Goal: Task Accomplishment & Management: Use online tool/utility

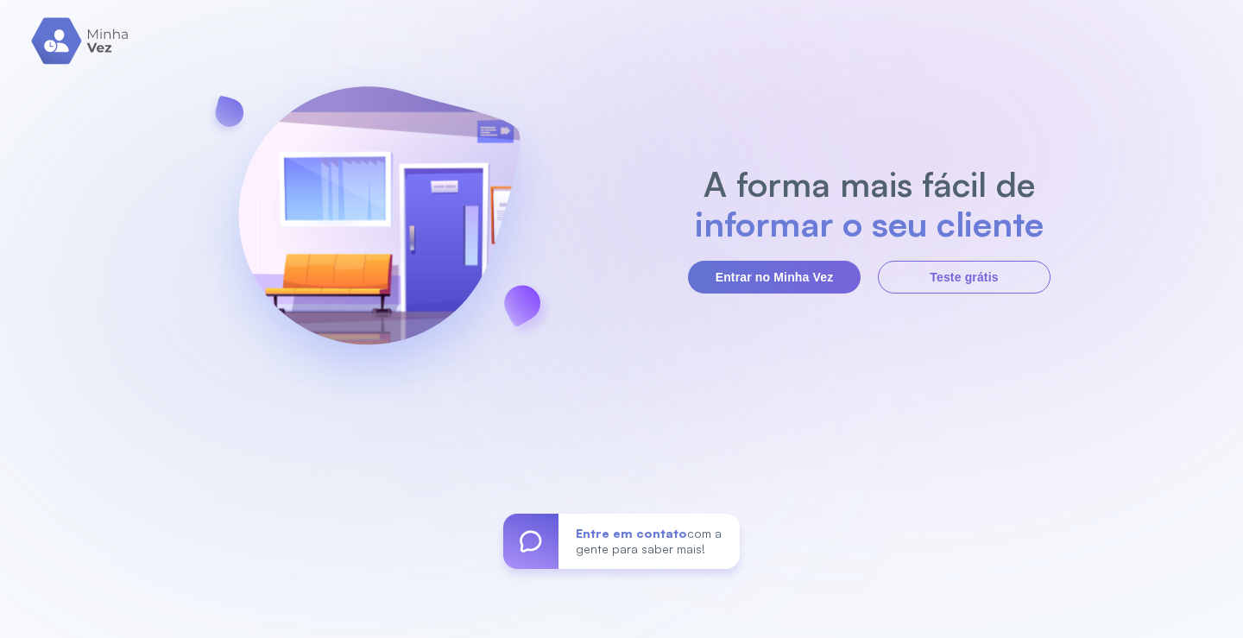
click at [817, 280] on button "Entrar no Minha Vez" at bounding box center [774, 277] width 173 height 33
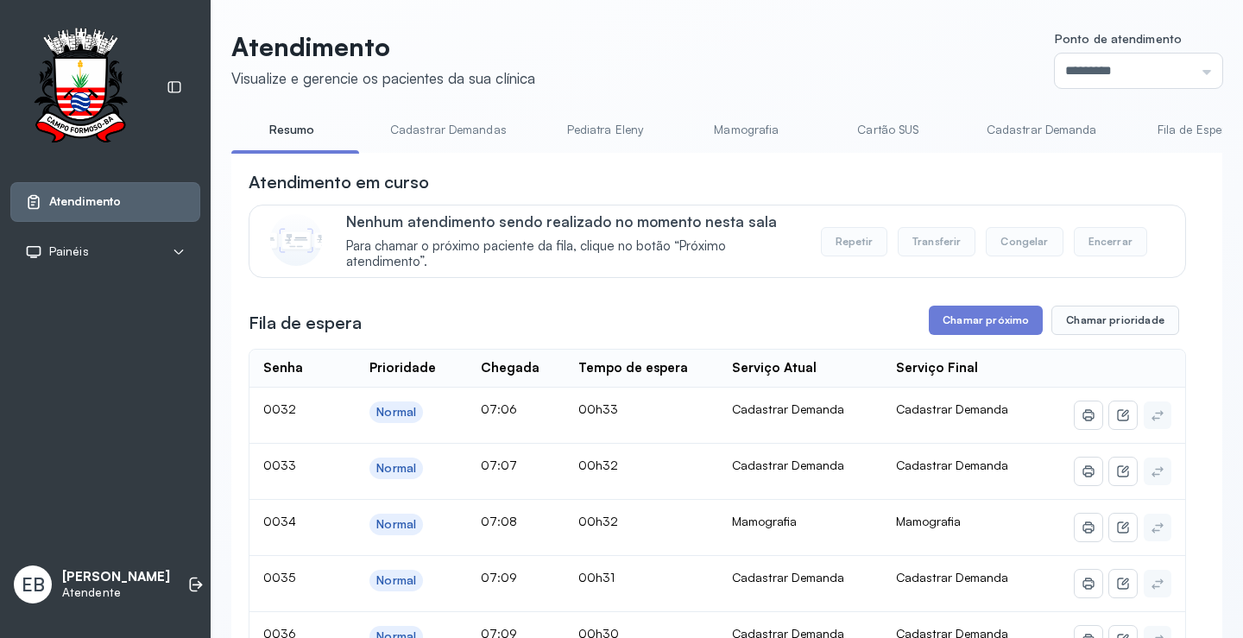
scroll to position [86, 0]
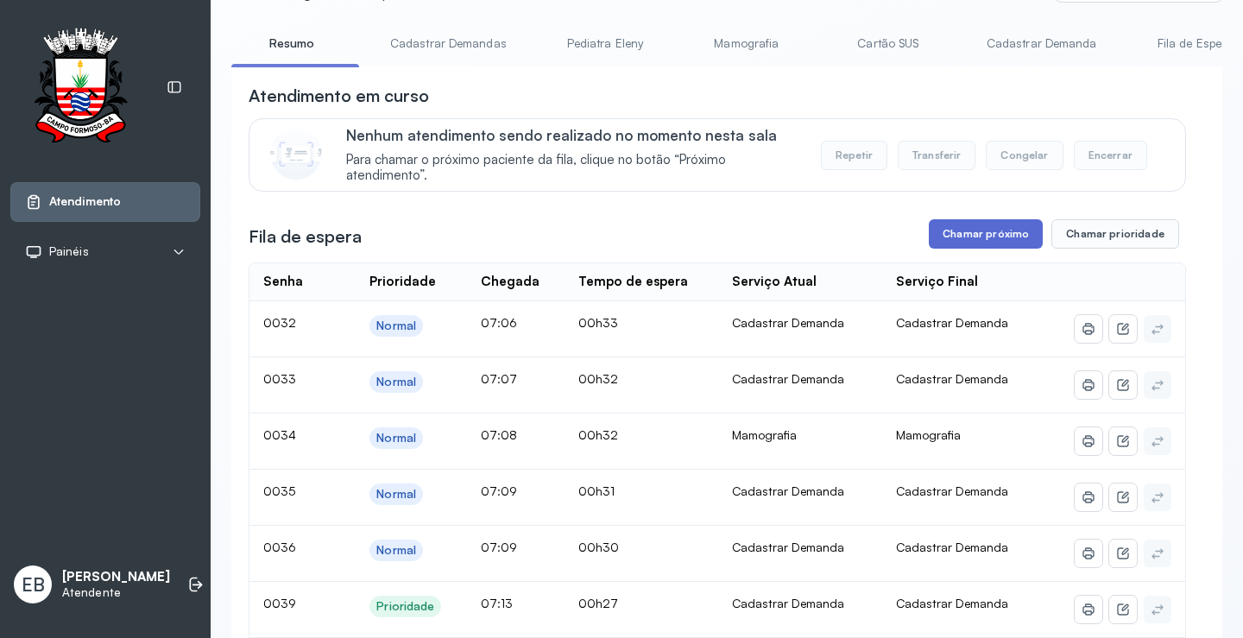
click at [977, 244] on button "Chamar próximo" at bounding box center [986, 233] width 114 height 29
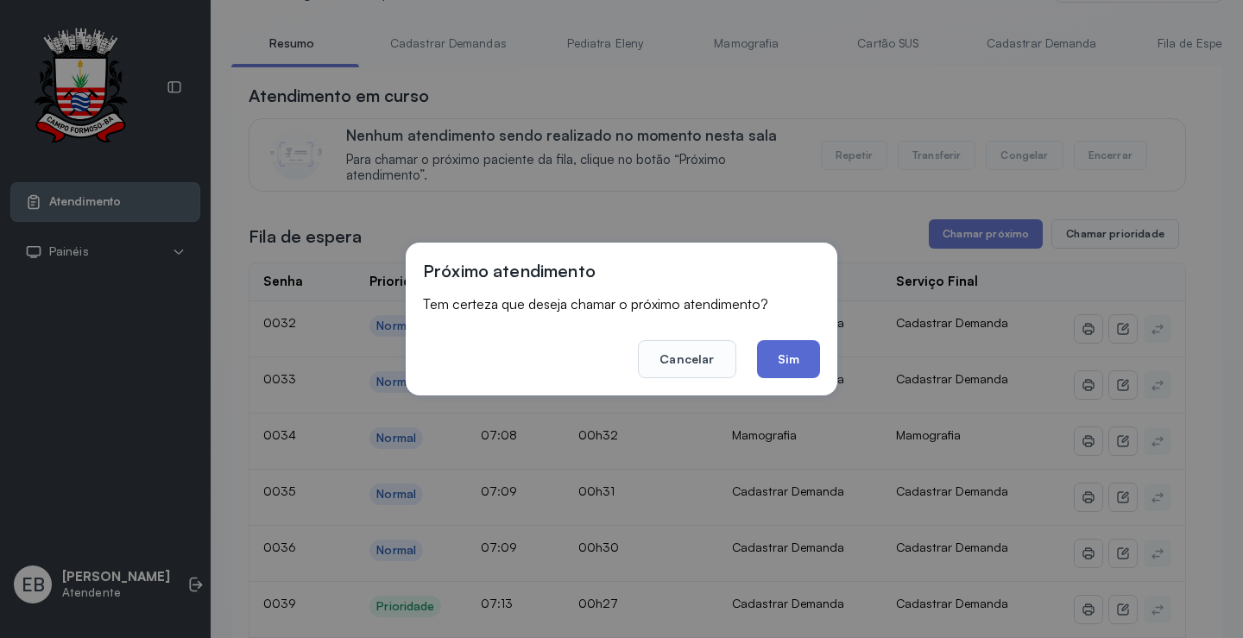
click at [801, 352] on button "Sim" at bounding box center [788, 359] width 63 height 38
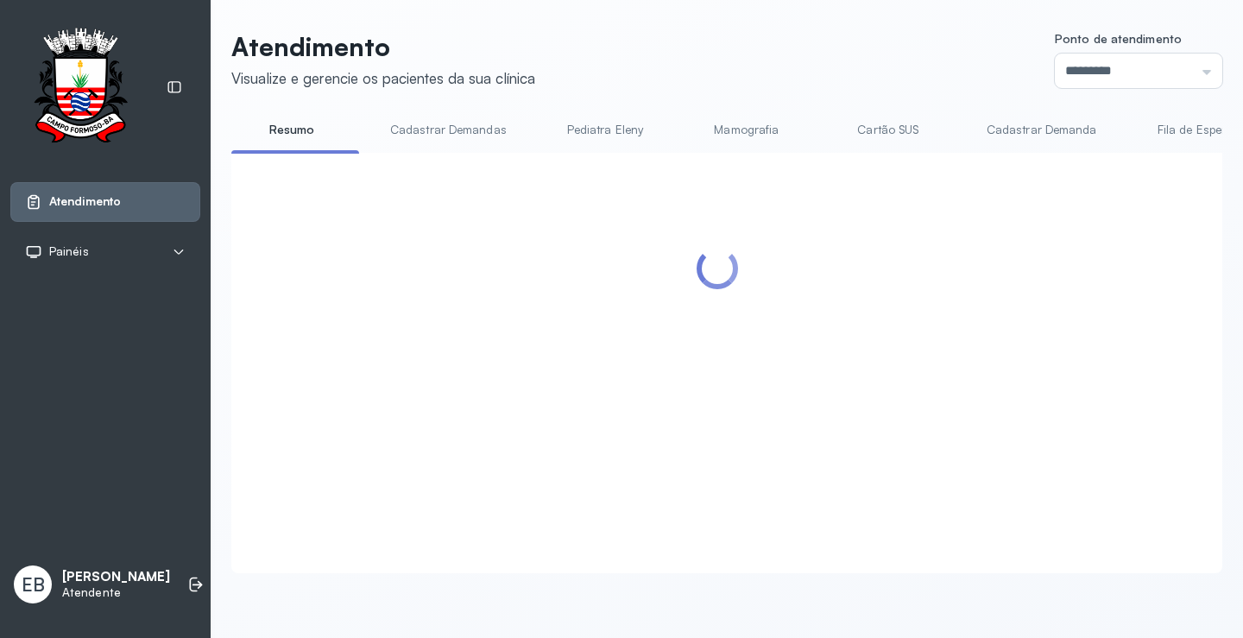
scroll to position [1, 0]
click at [1197, 66] on input "*********" at bounding box center [1139, 71] width 168 height 35
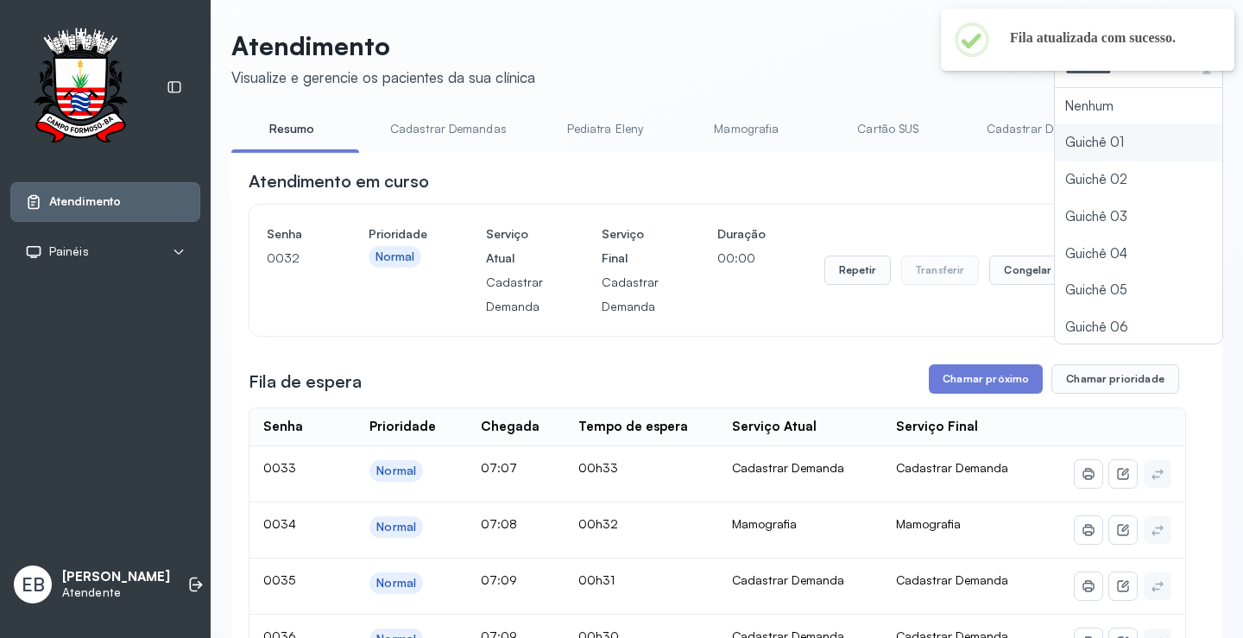
type input "*********"
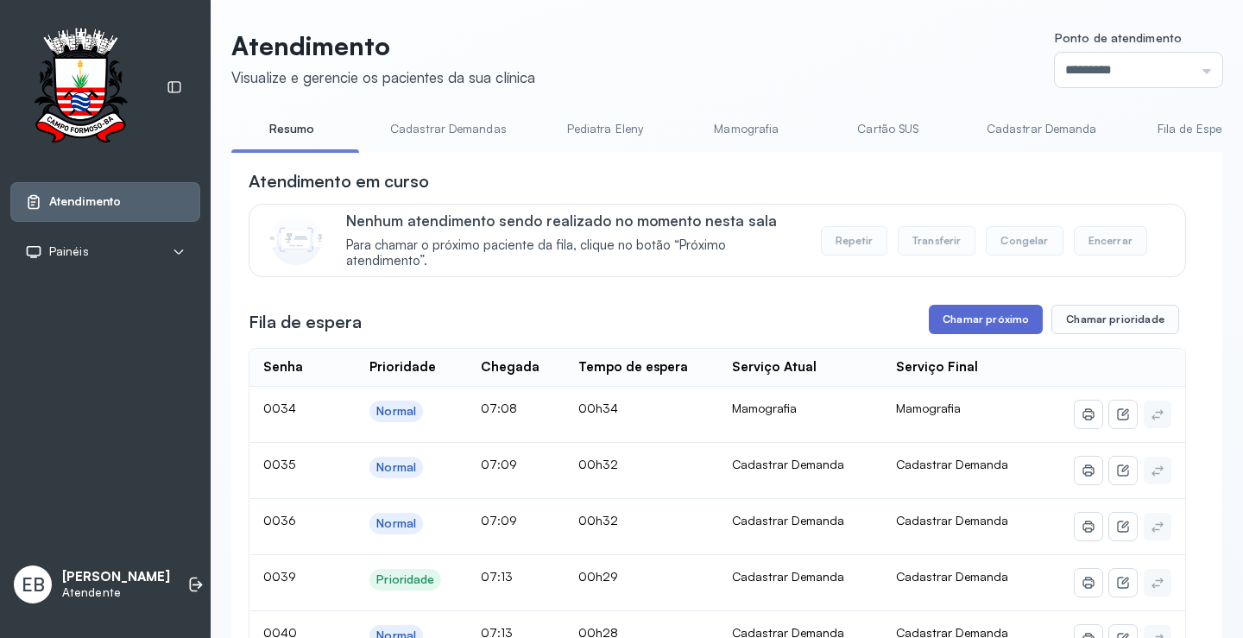
click at [986, 322] on button "Chamar próximo" at bounding box center [986, 319] width 114 height 29
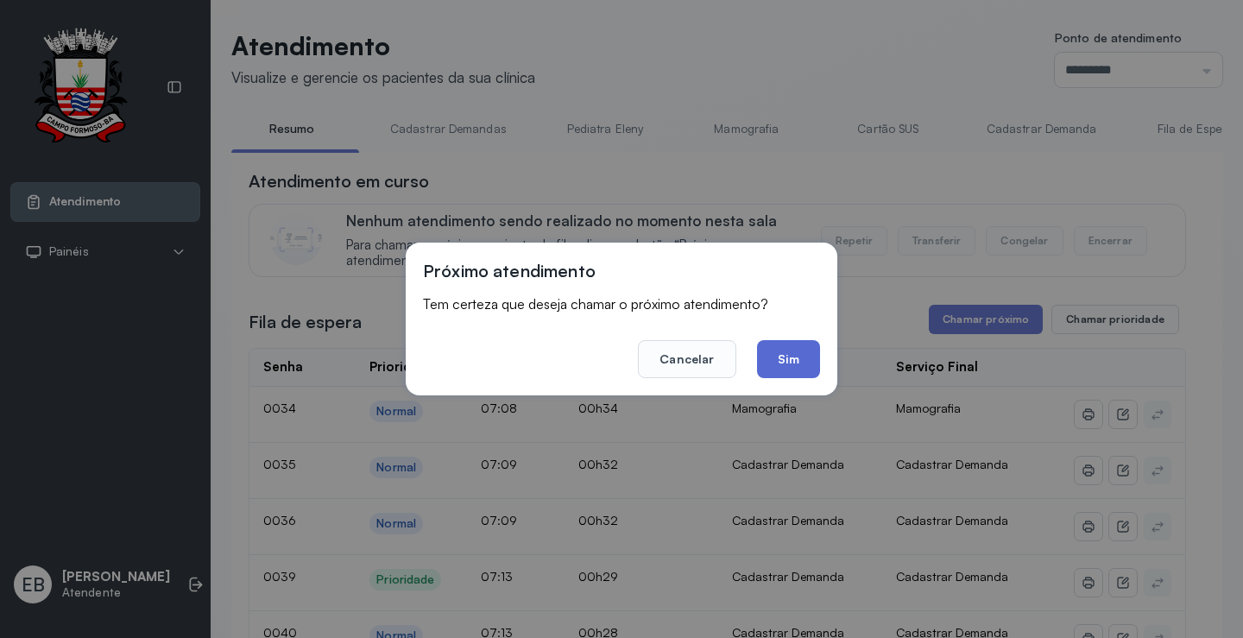
click at [799, 358] on button "Sim" at bounding box center [788, 359] width 63 height 38
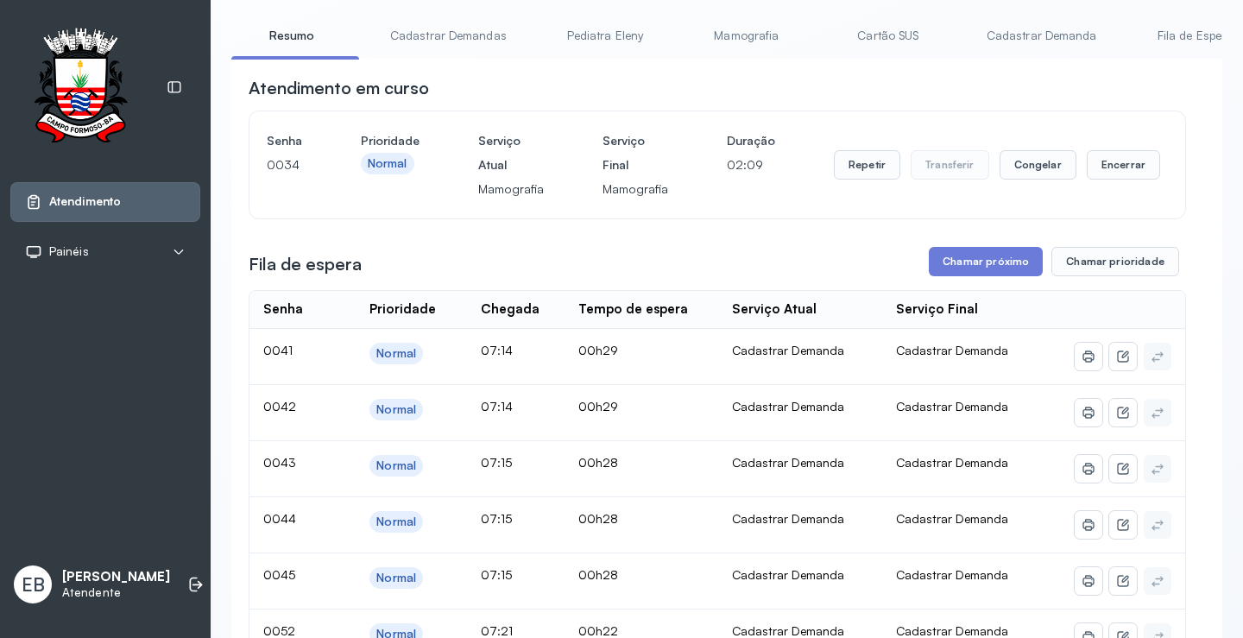
scroll to position [87, 0]
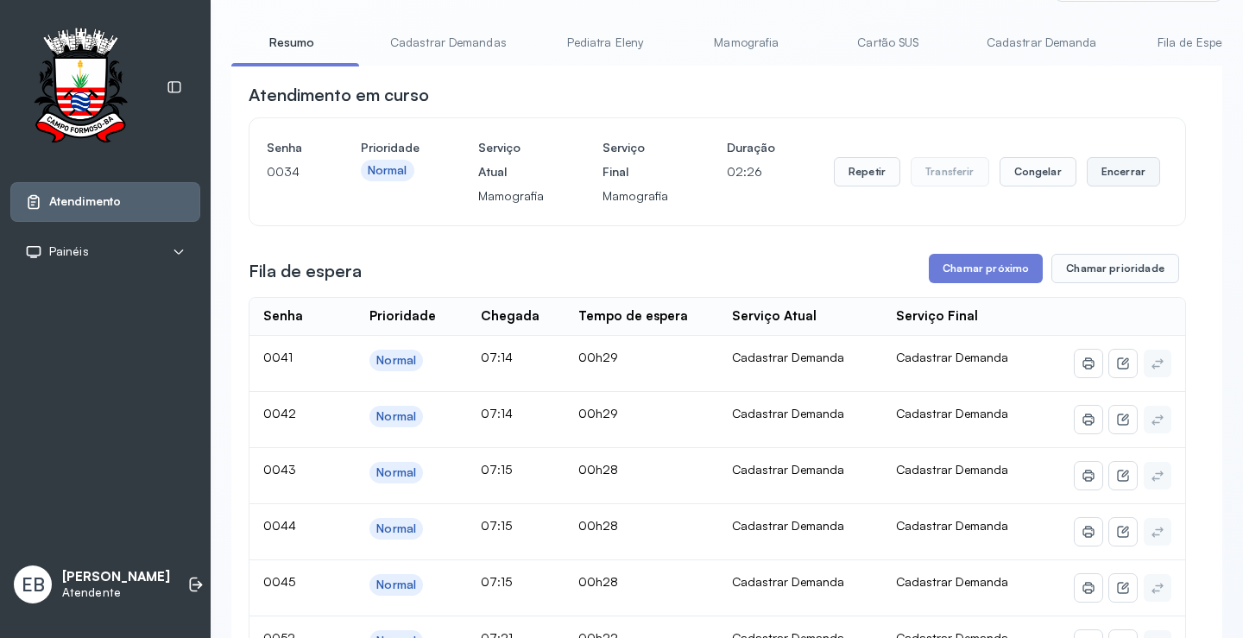
click at [1101, 181] on button "Encerrar" at bounding box center [1123, 171] width 73 height 29
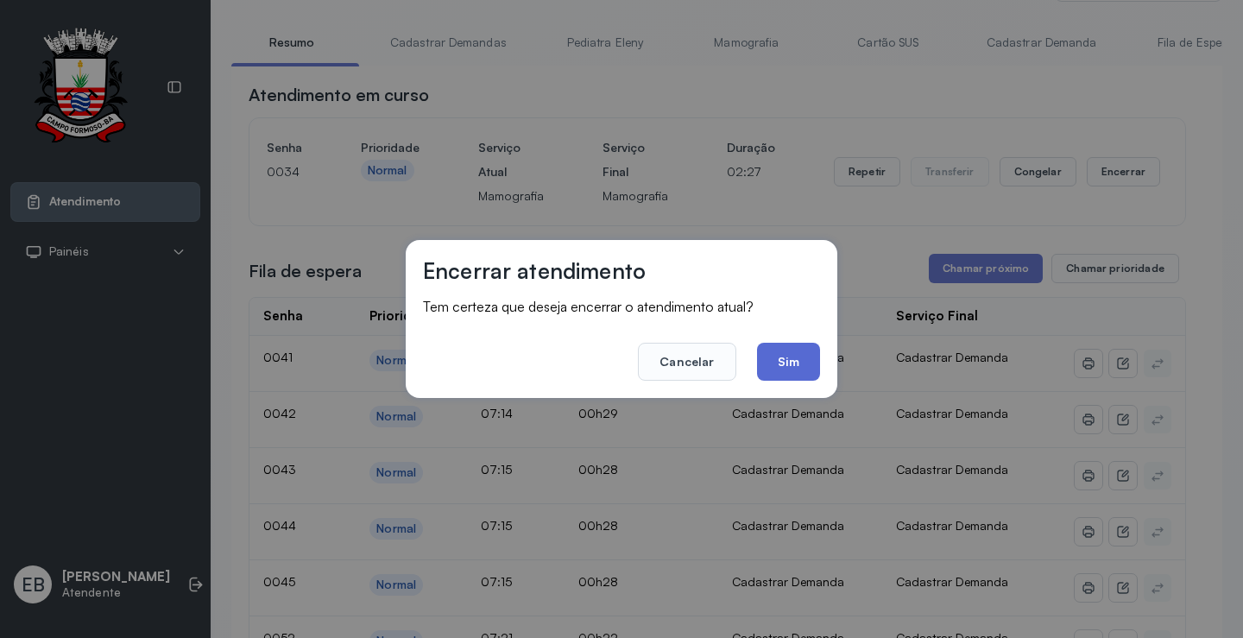
click at [796, 366] on button "Sim" at bounding box center [788, 362] width 63 height 38
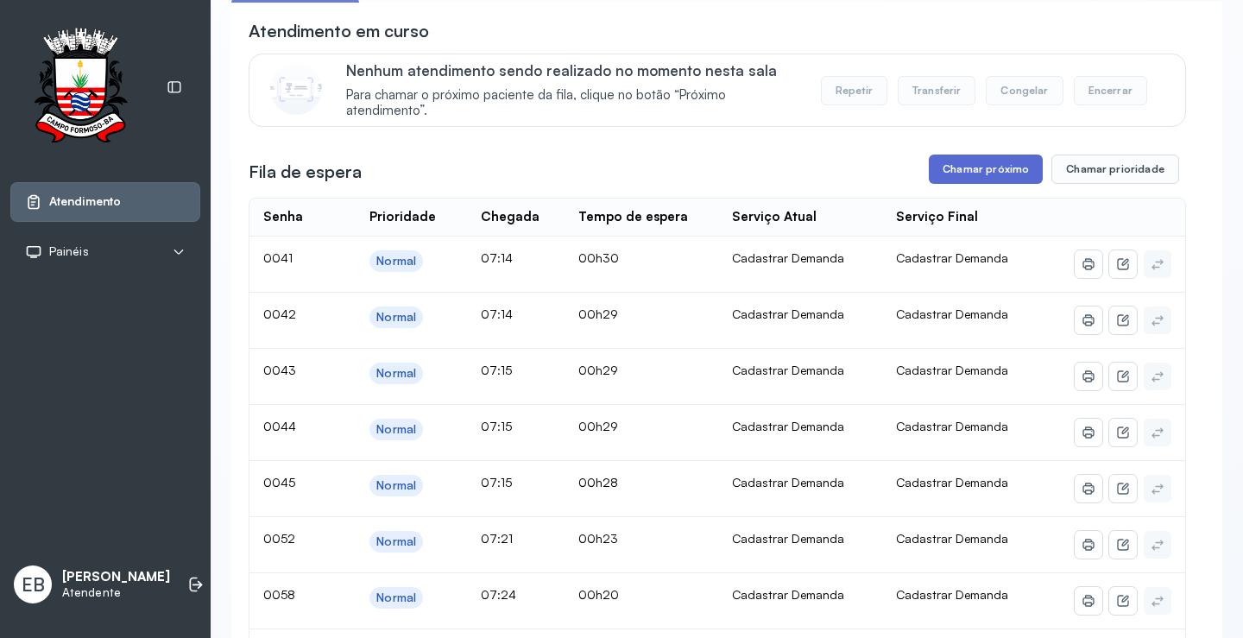
scroll to position [0, 0]
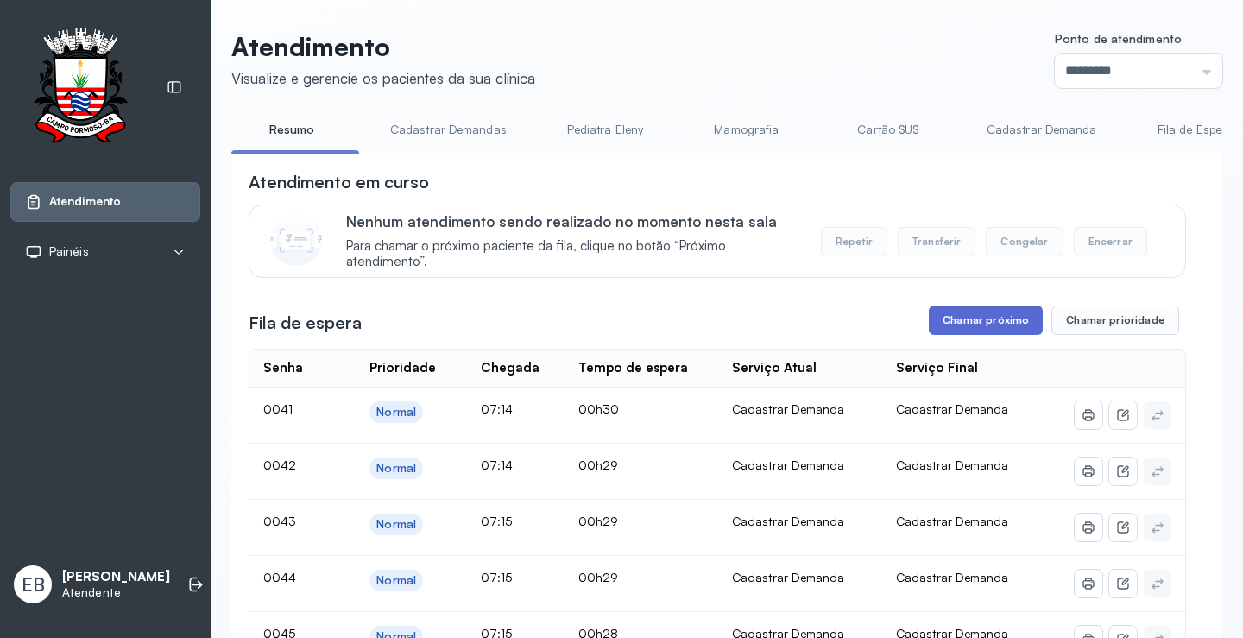
click at [993, 319] on button "Chamar próximo" at bounding box center [986, 320] width 114 height 29
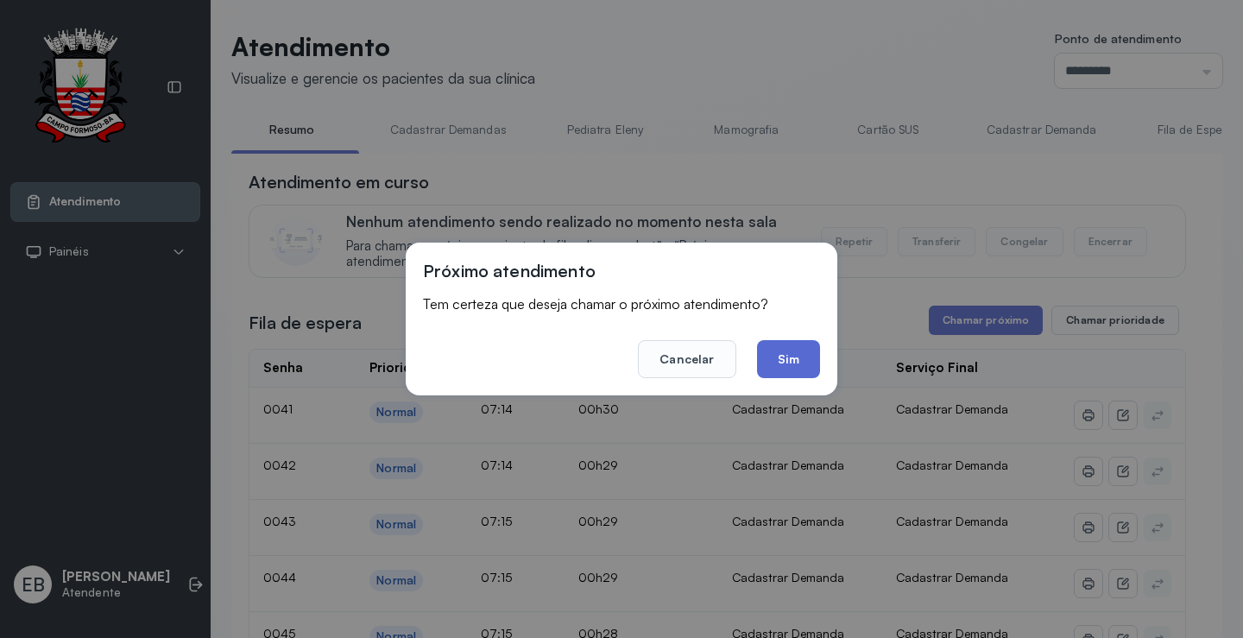
click at [785, 361] on button "Sim" at bounding box center [788, 359] width 63 height 38
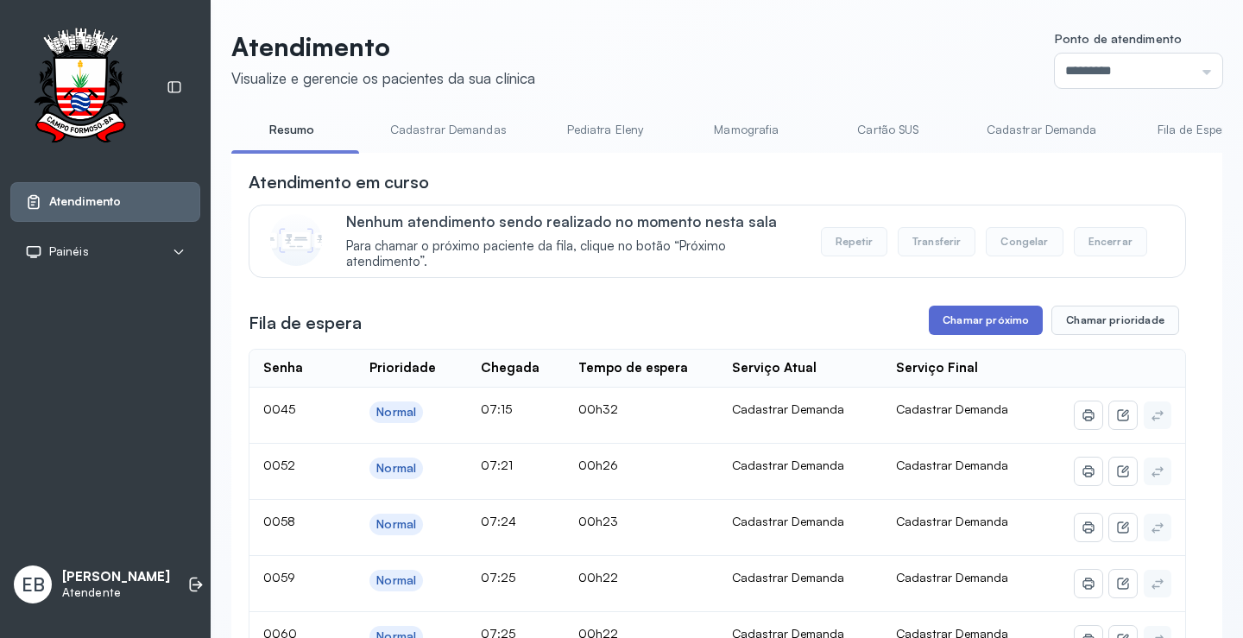
click at [985, 322] on button "Chamar próximo" at bounding box center [986, 320] width 114 height 29
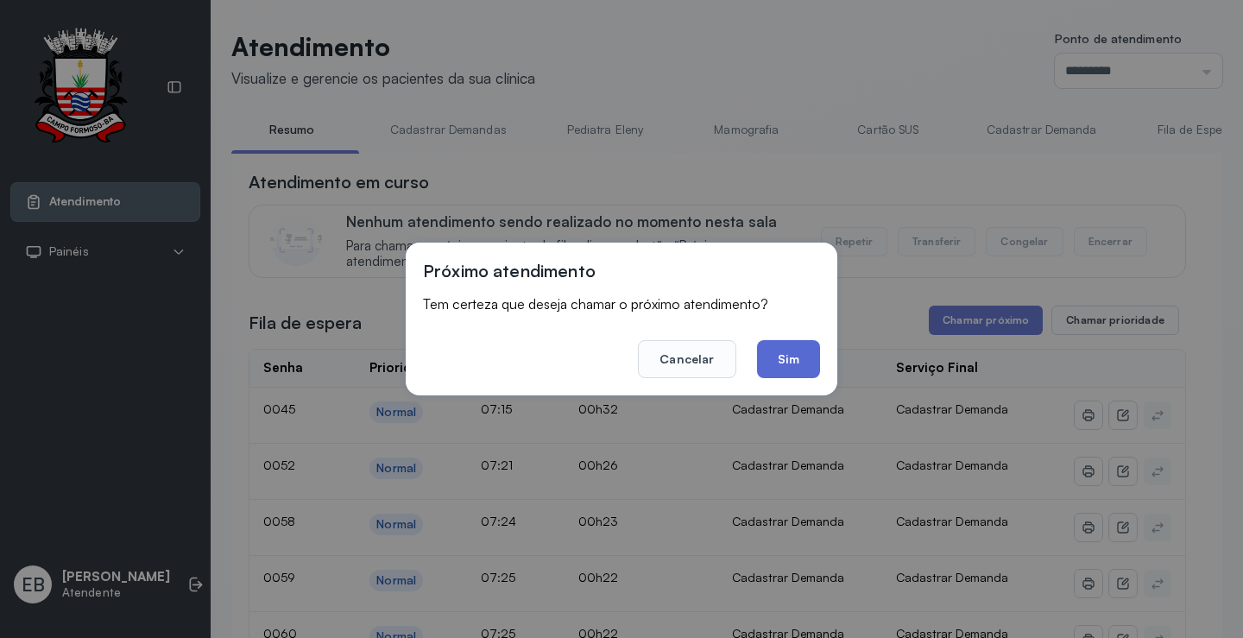
click at [794, 351] on button "Sim" at bounding box center [788, 359] width 63 height 38
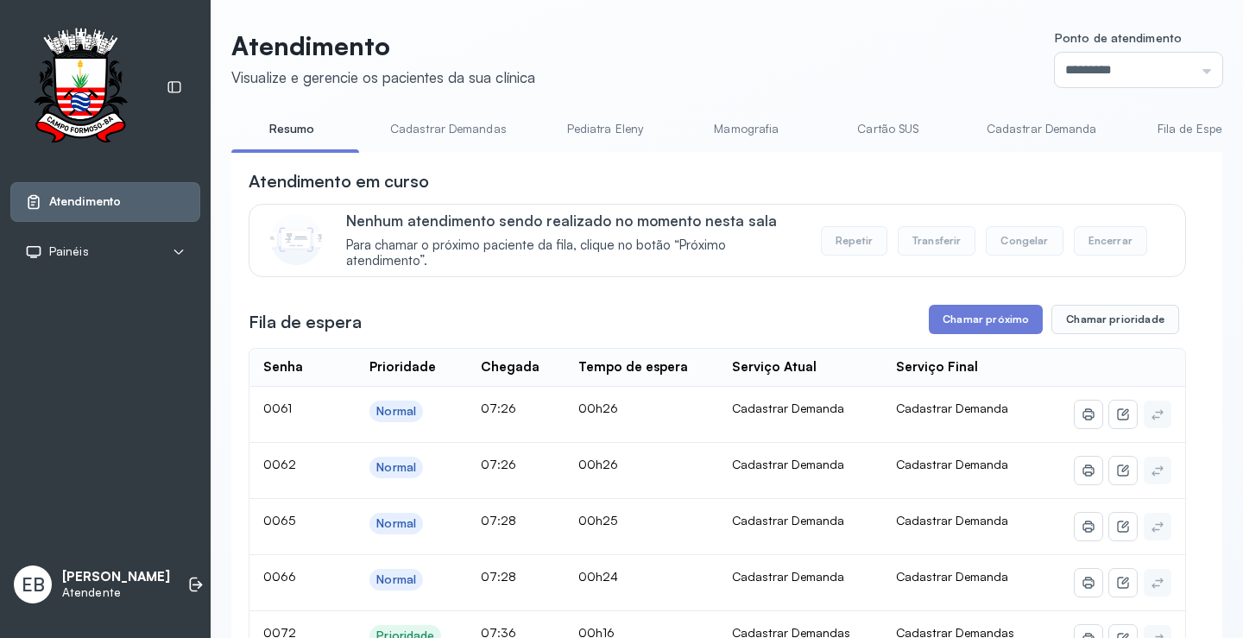
scroll to position [86, 0]
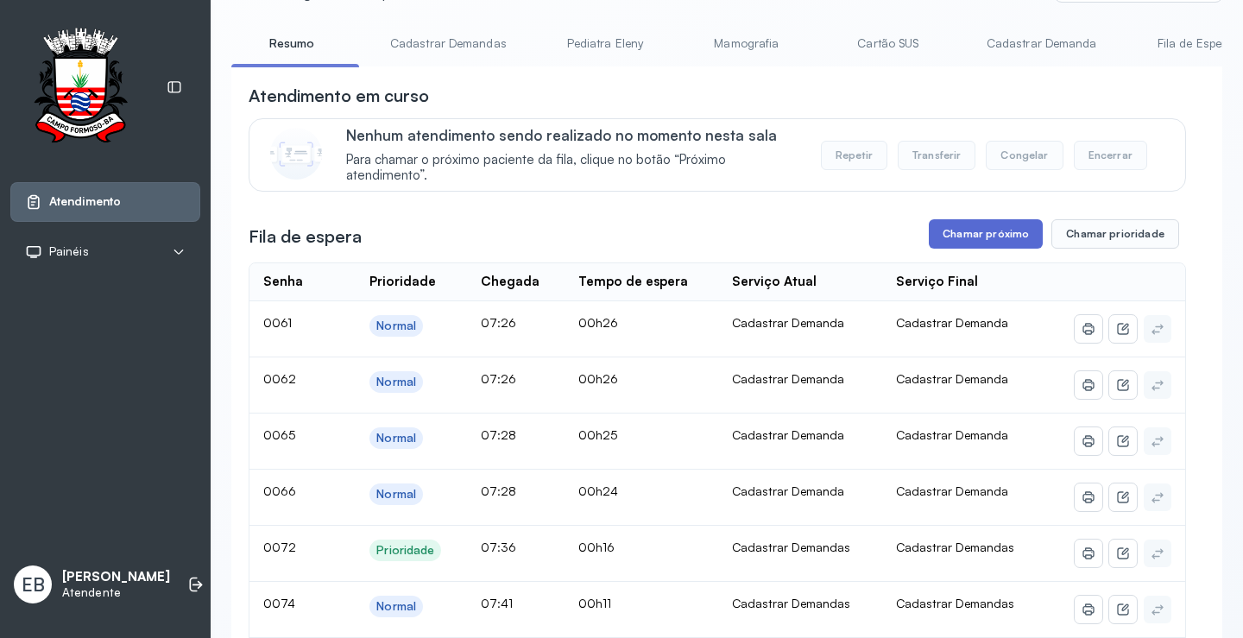
click at [970, 241] on button "Chamar próximo" at bounding box center [986, 233] width 114 height 29
click at [951, 247] on button "Chamar próximo" at bounding box center [986, 233] width 114 height 29
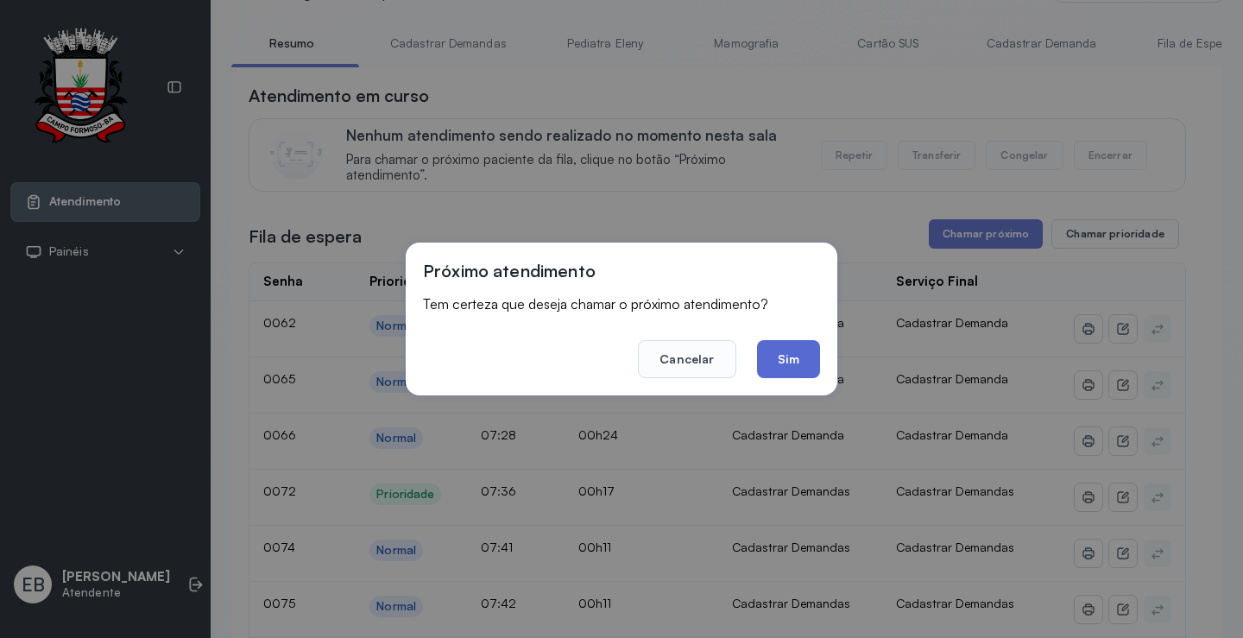
click at [803, 348] on button "Sim" at bounding box center [788, 359] width 63 height 38
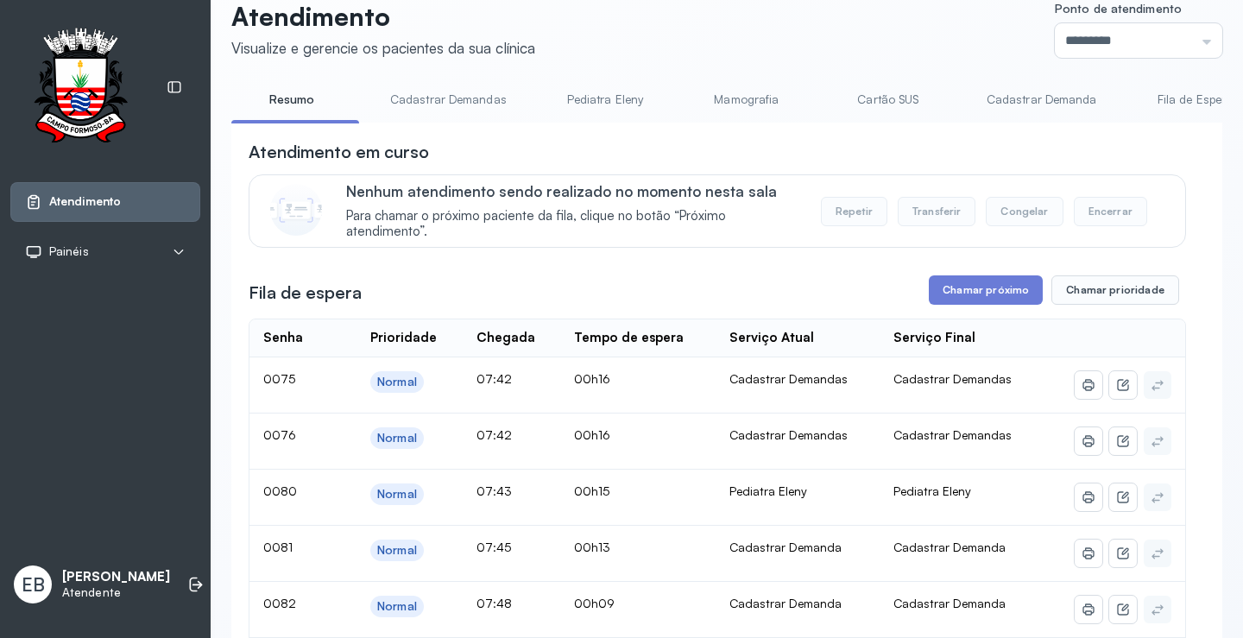
scroll to position [0, 0]
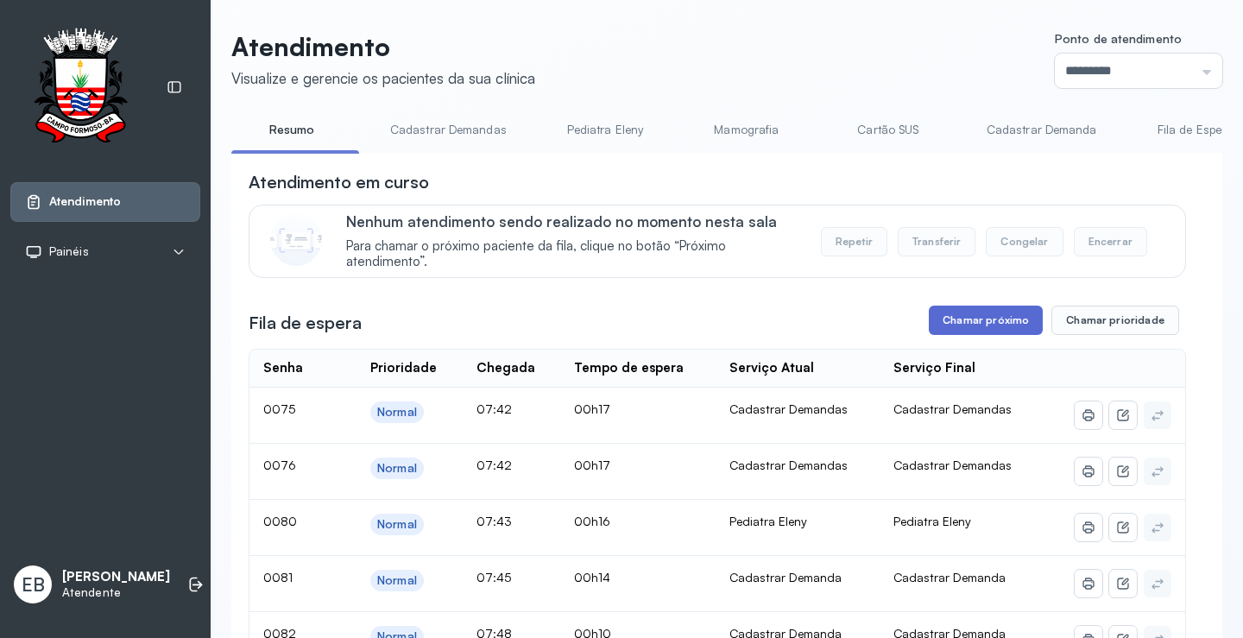
click at [1015, 332] on button "Chamar próximo" at bounding box center [986, 320] width 114 height 29
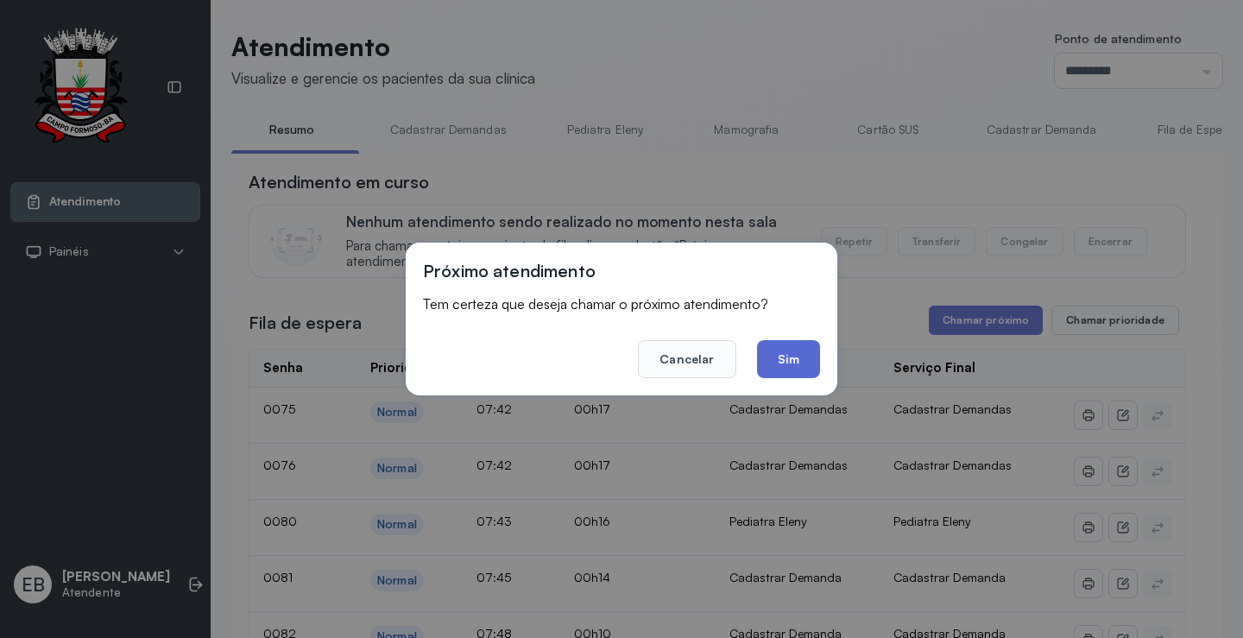
click at [789, 358] on button "Sim" at bounding box center [788, 359] width 63 height 38
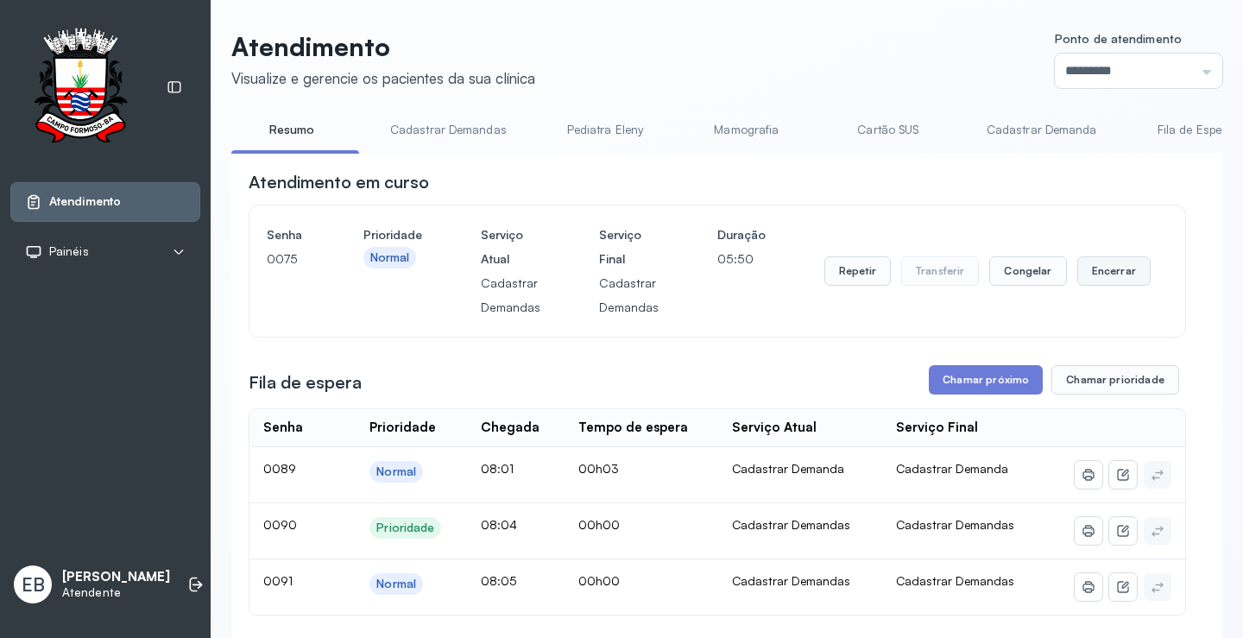
click at [1101, 285] on button "Encerrar" at bounding box center [1114, 270] width 73 height 29
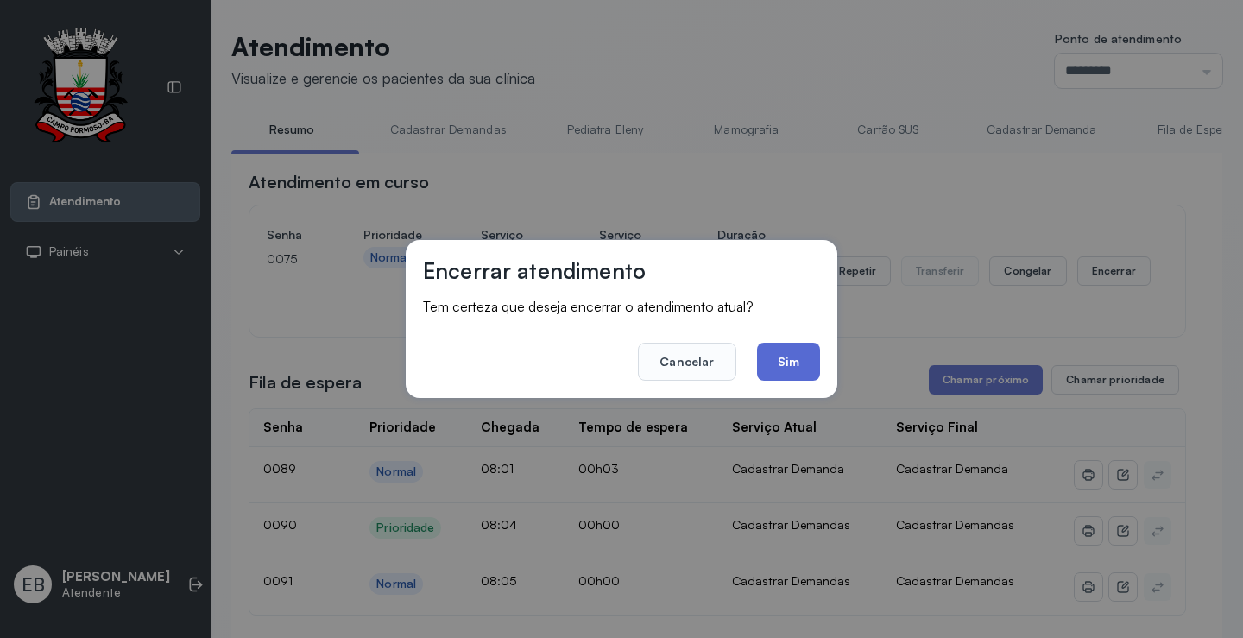
click at [794, 359] on button "Sim" at bounding box center [788, 362] width 63 height 38
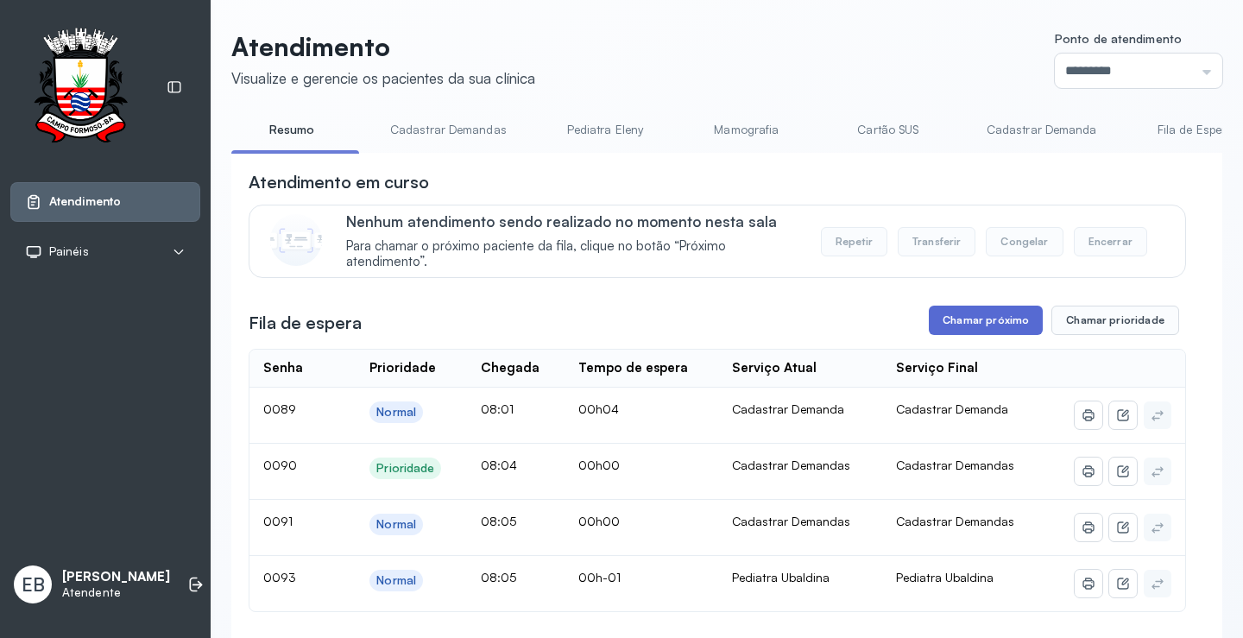
click at [991, 325] on button "Chamar próximo" at bounding box center [986, 320] width 114 height 29
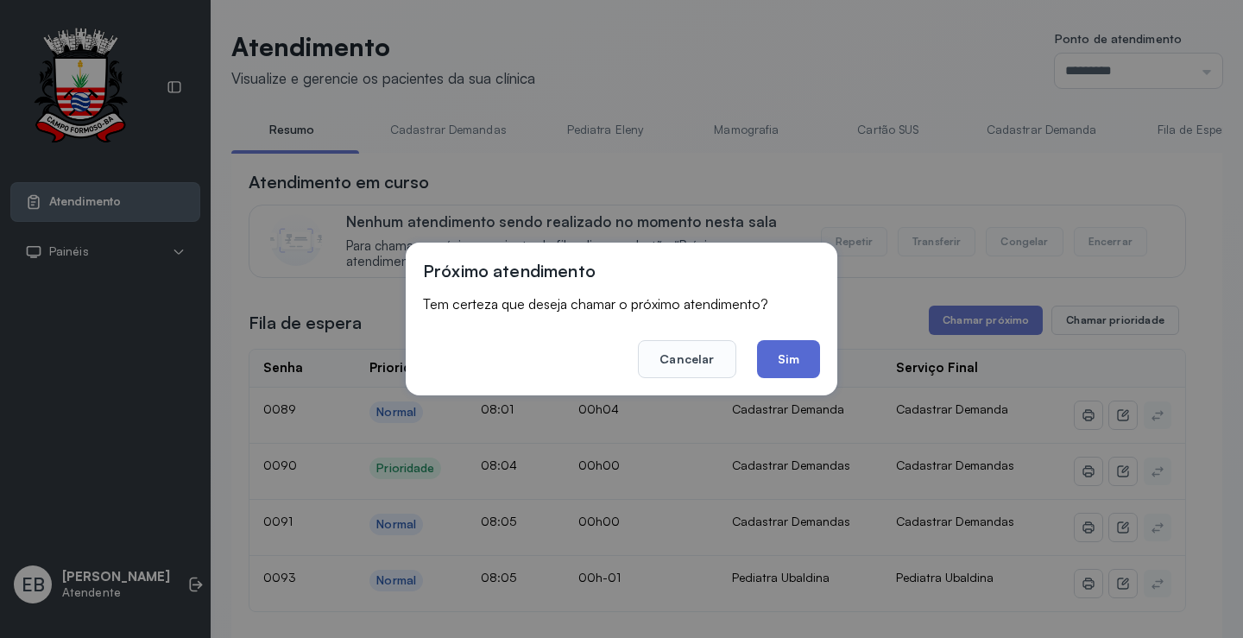
click at [797, 354] on button "Sim" at bounding box center [788, 359] width 63 height 38
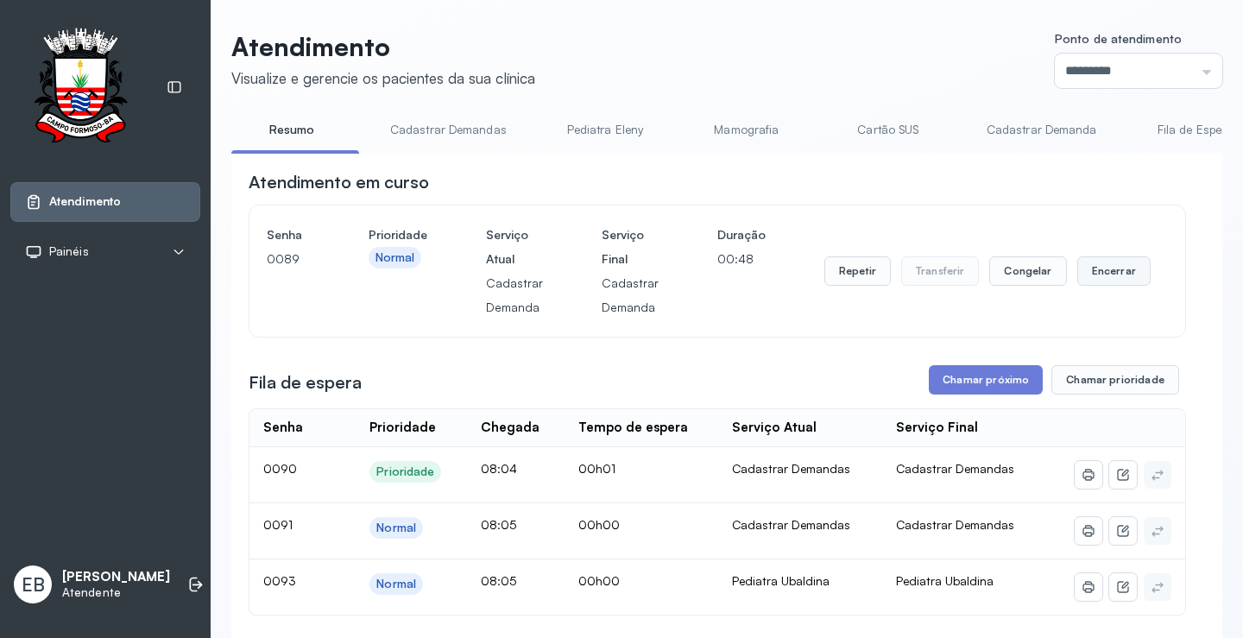
click at [1104, 273] on button "Encerrar" at bounding box center [1114, 270] width 73 height 29
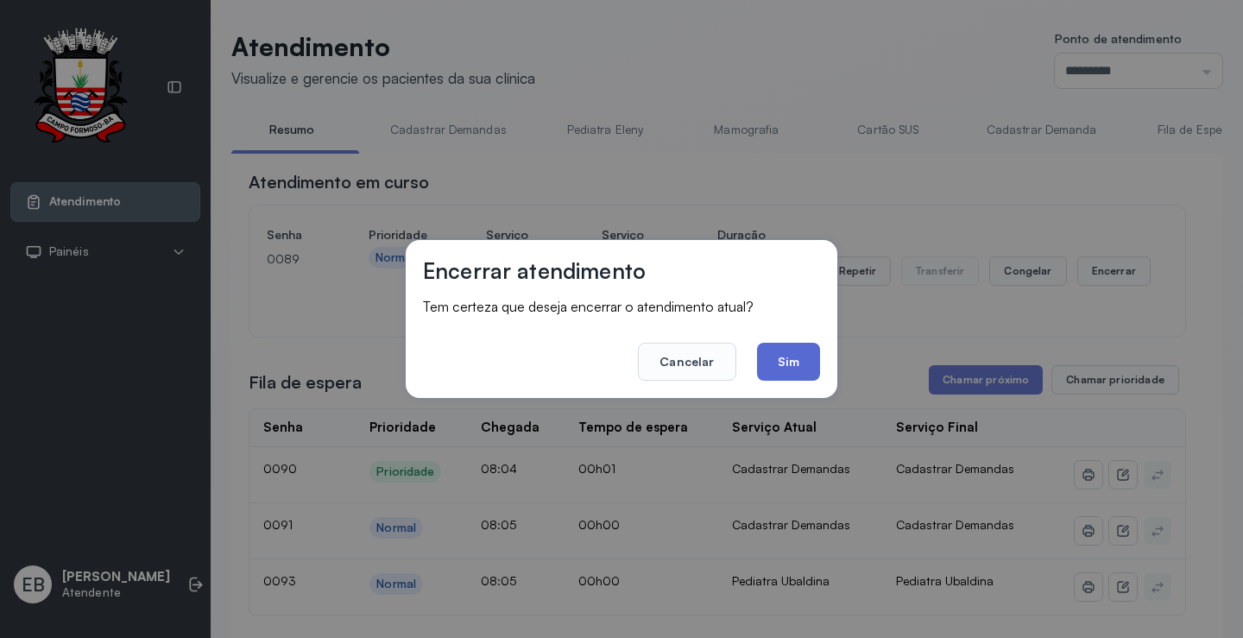
click at [794, 360] on button "Sim" at bounding box center [788, 362] width 63 height 38
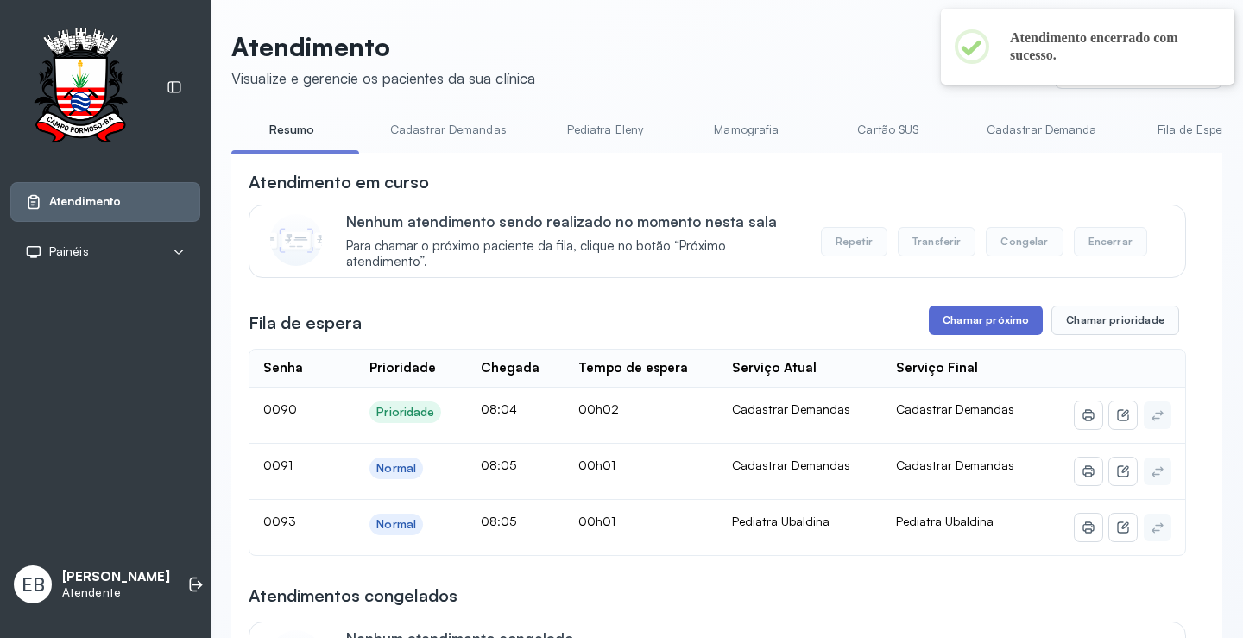
click at [996, 327] on button "Chamar próximo" at bounding box center [986, 320] width 114 height 29
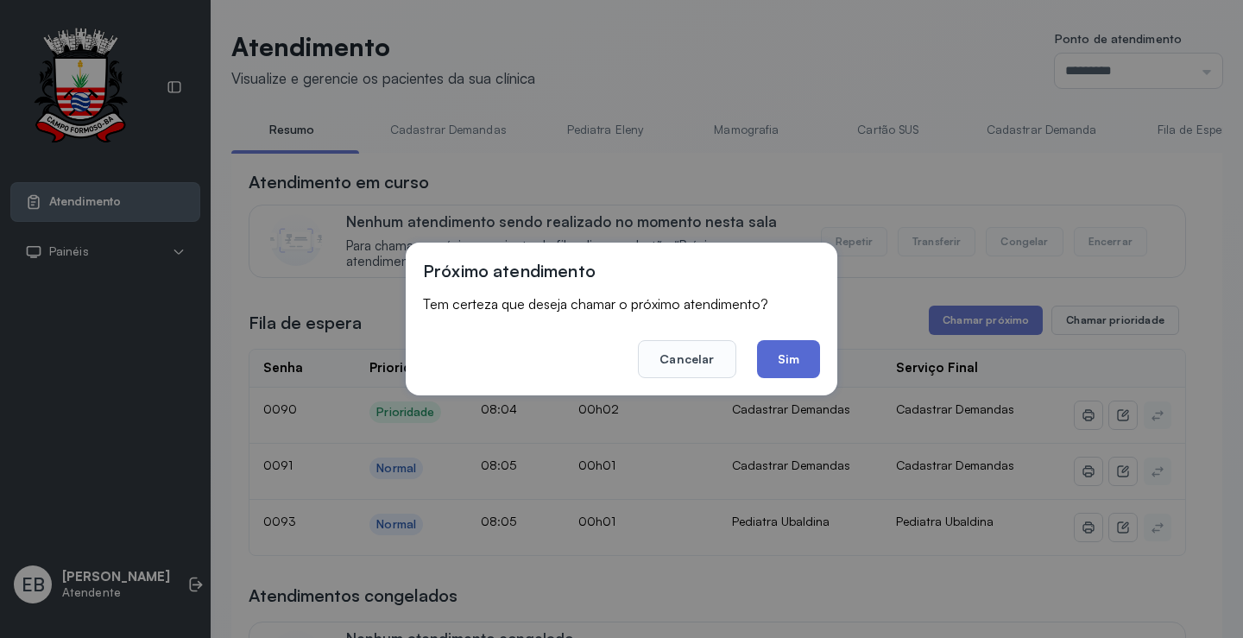
click at [785, 358] on button "Sim" at bounding box center [788, 359] width 63 height 38
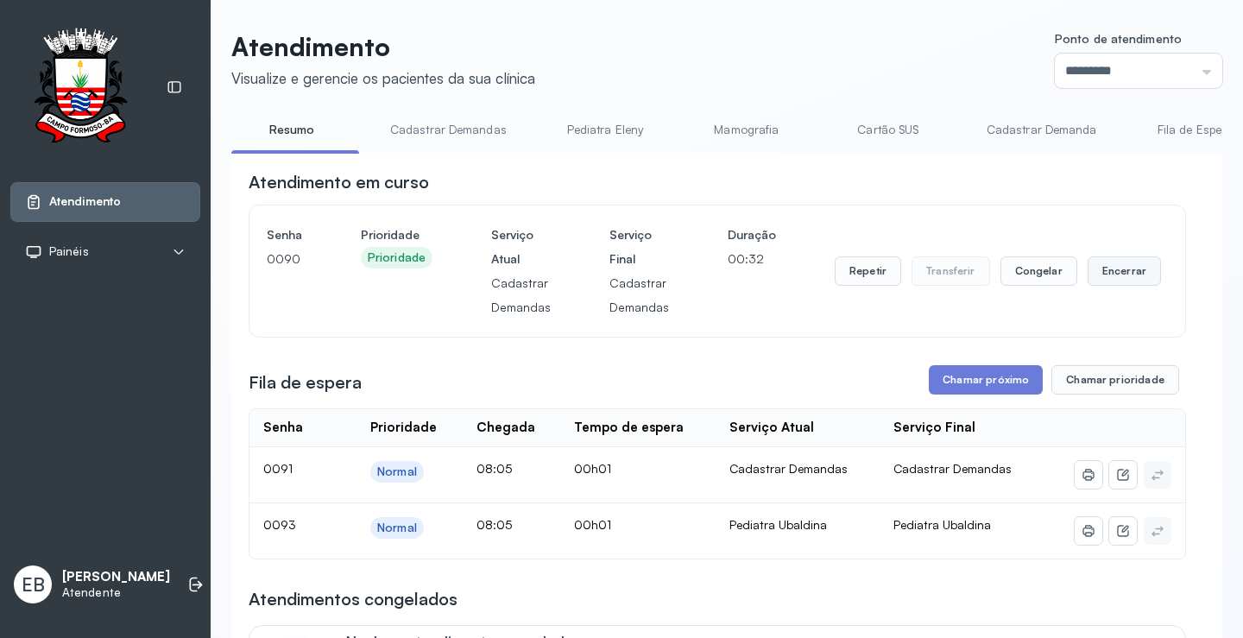
click at [1109, 267] on button "Encerrar" at bounding box center [1124, 270] width 73 height 29
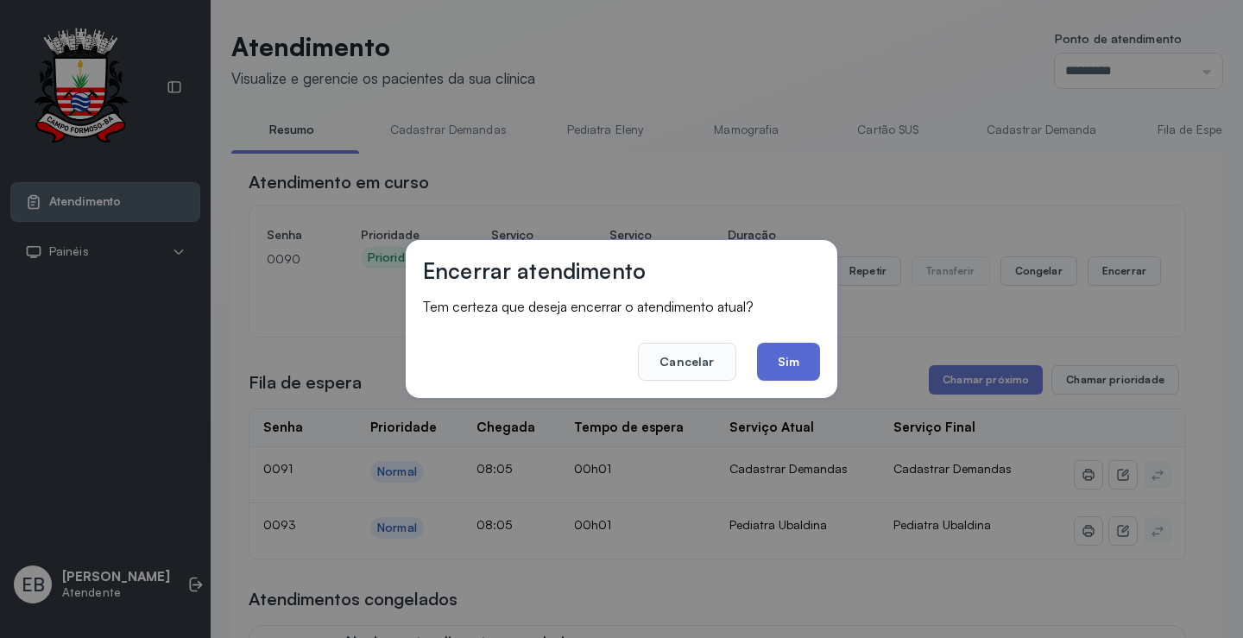
click at [798, 348] on button "Sim" at bounding box center [788, 362] width 63 height 38
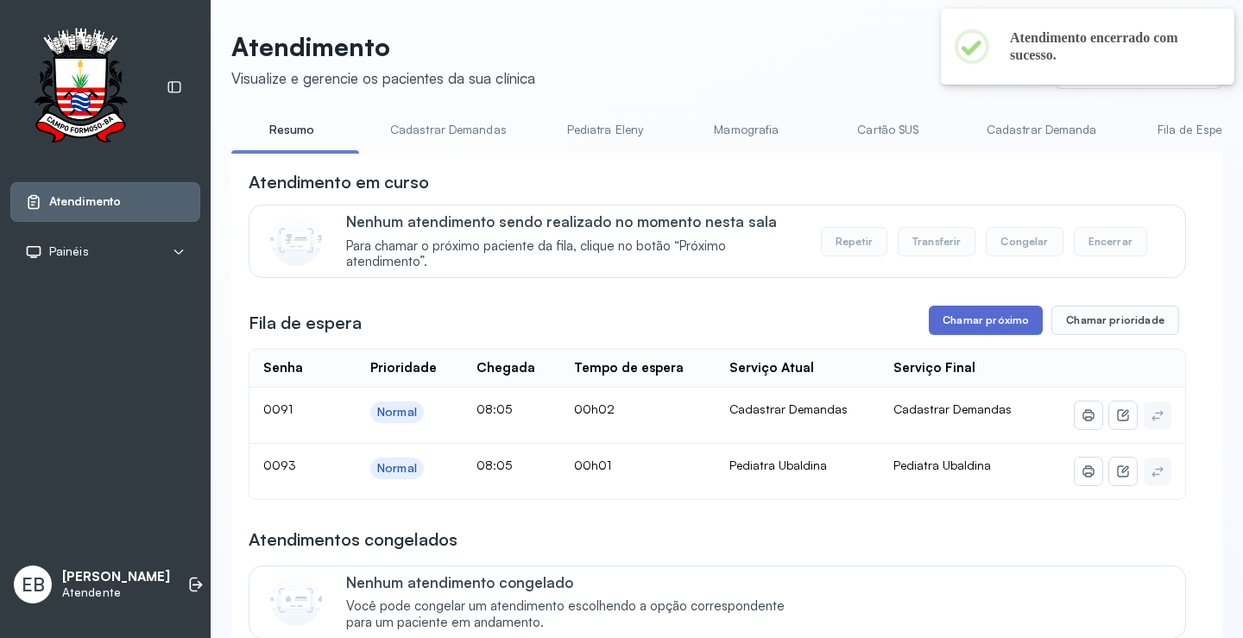
click at [975, 326] on button "Chamar próximo" at bounding box center [986, 320] width 114 height 29
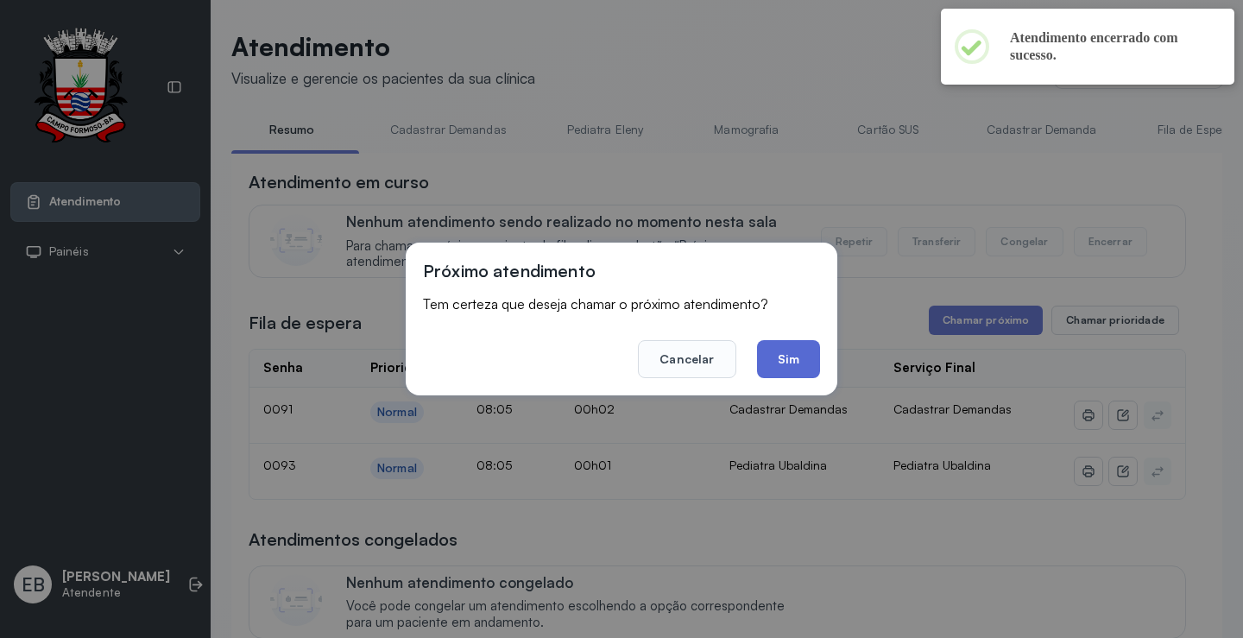
click at [819, 362] on button "Sim" at bounding box center [788, 359] width 63 height 38
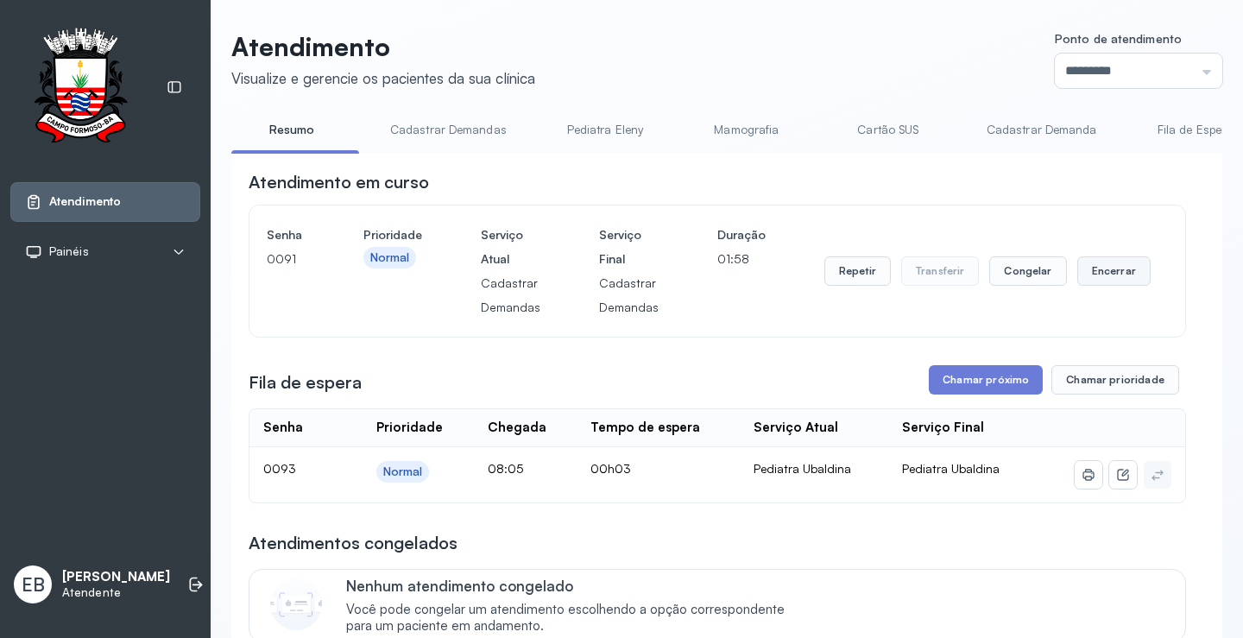
click at [1098, 281] on button "Encerrar" at bounding box center [1114, 270] width 73 height 29
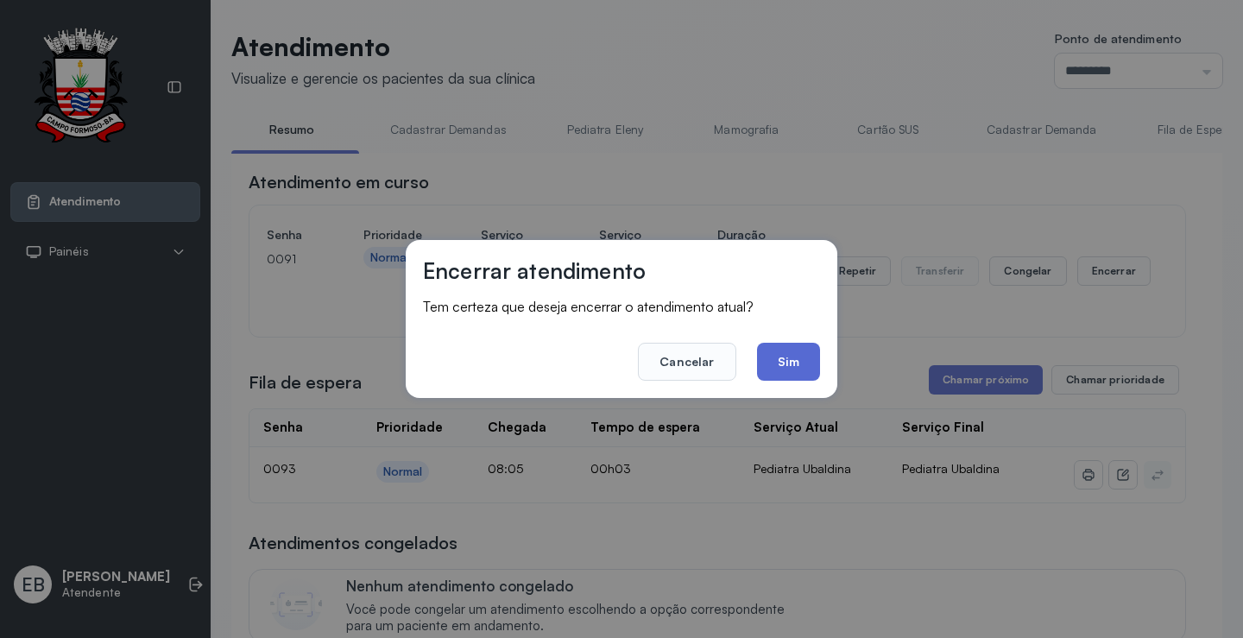
click at [806, 360] on button "Sim" at bounding box center [788, 362] width 63 height 38
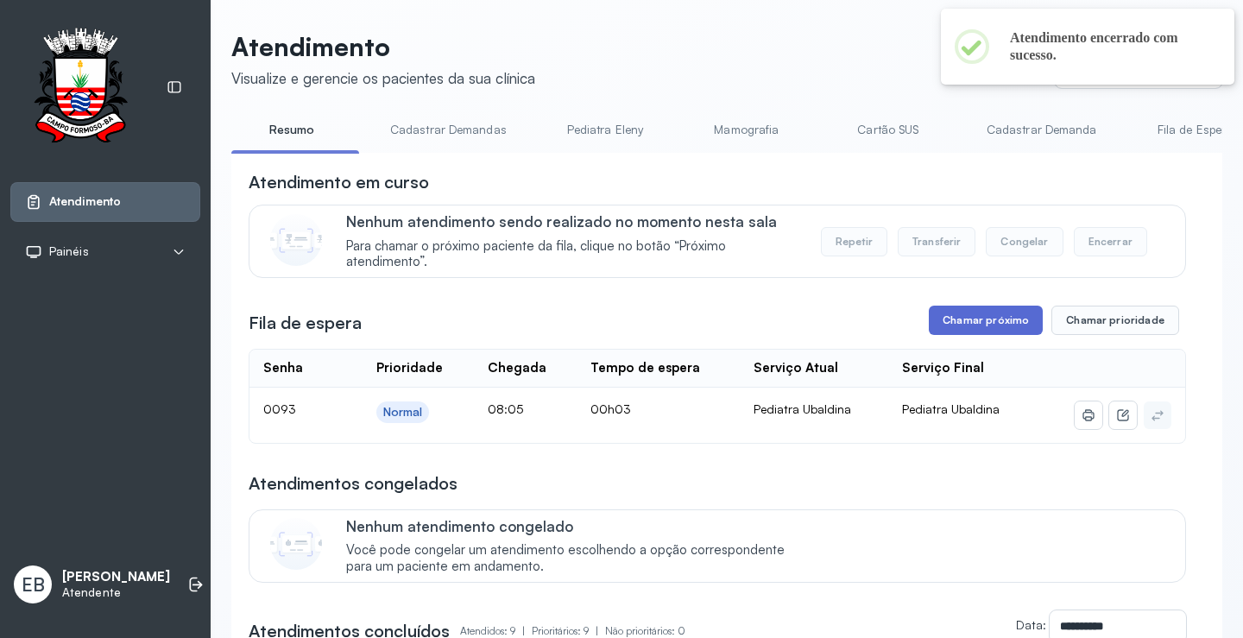
click at [968, 328] on button "Chamar próximo" at bounding box center [986, 320] width 114 height 29
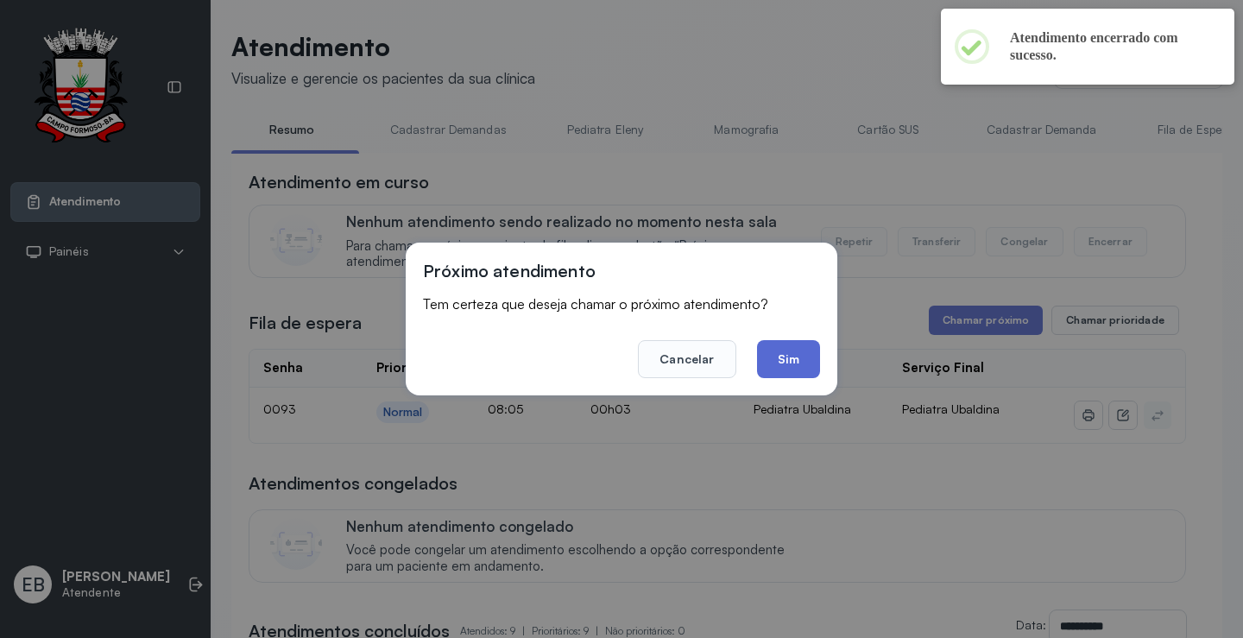
click at [807, 364] on button "Sim" at bounding box center [788, 359] width 63 height 38
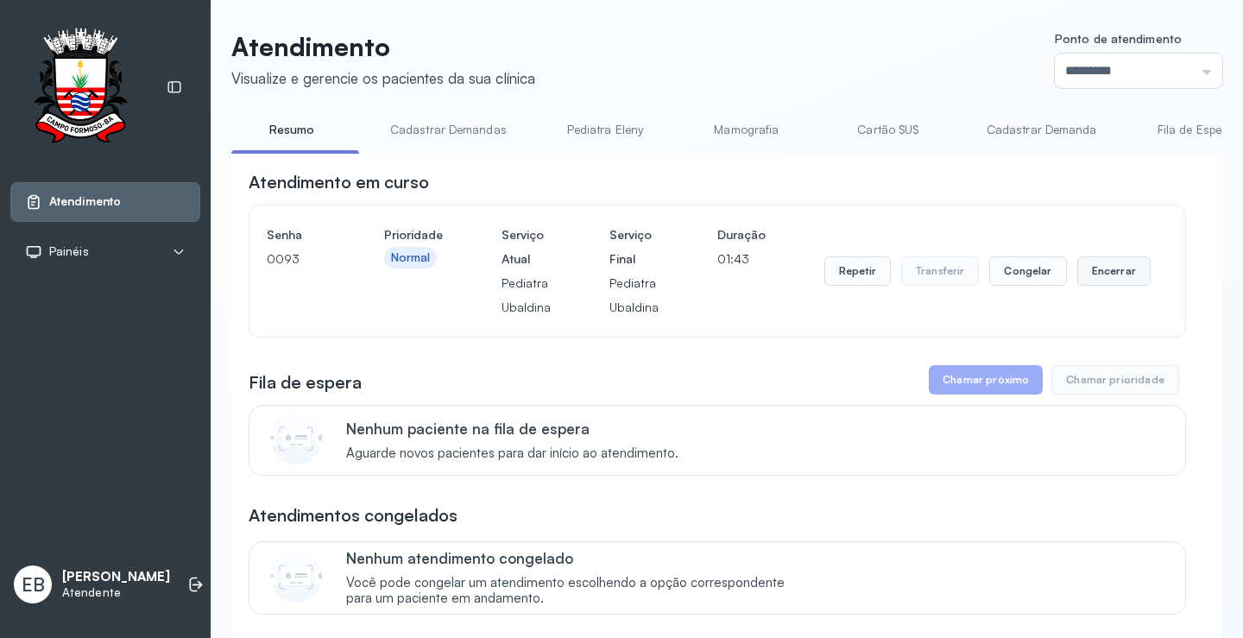
click at [1091, 276] on button "Encerrar" at bounding box center [1114, 270] width 73 height 29
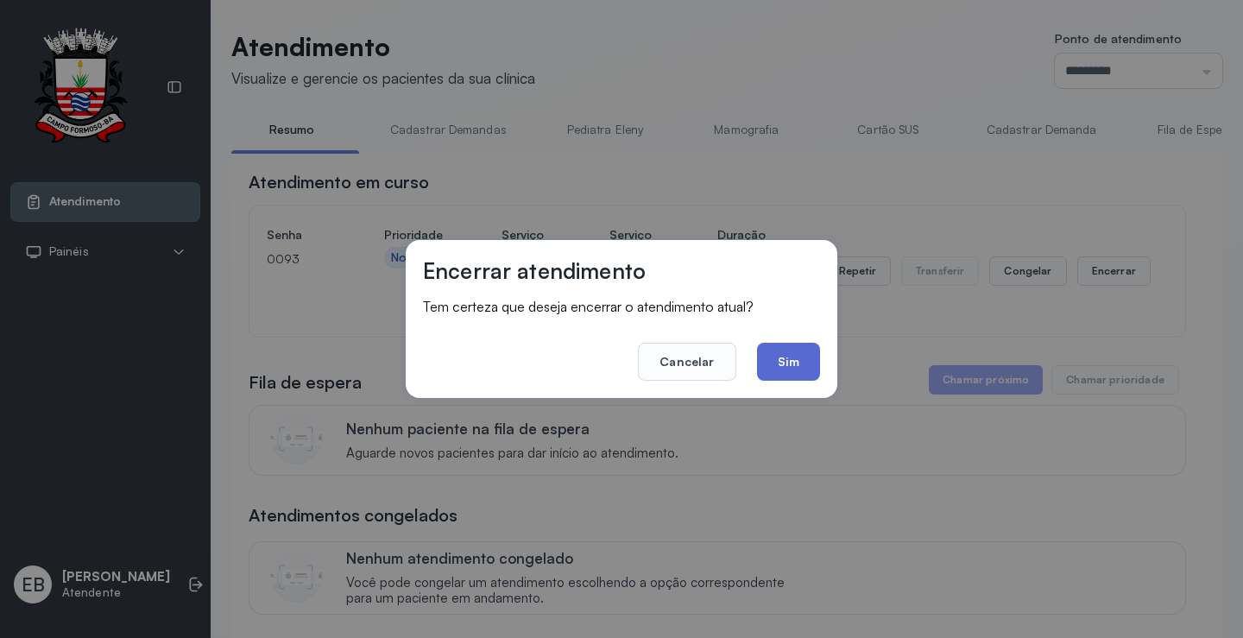
click at [797, 353] on button "Sim" at bounding box center [788, 362] width 63 height 38
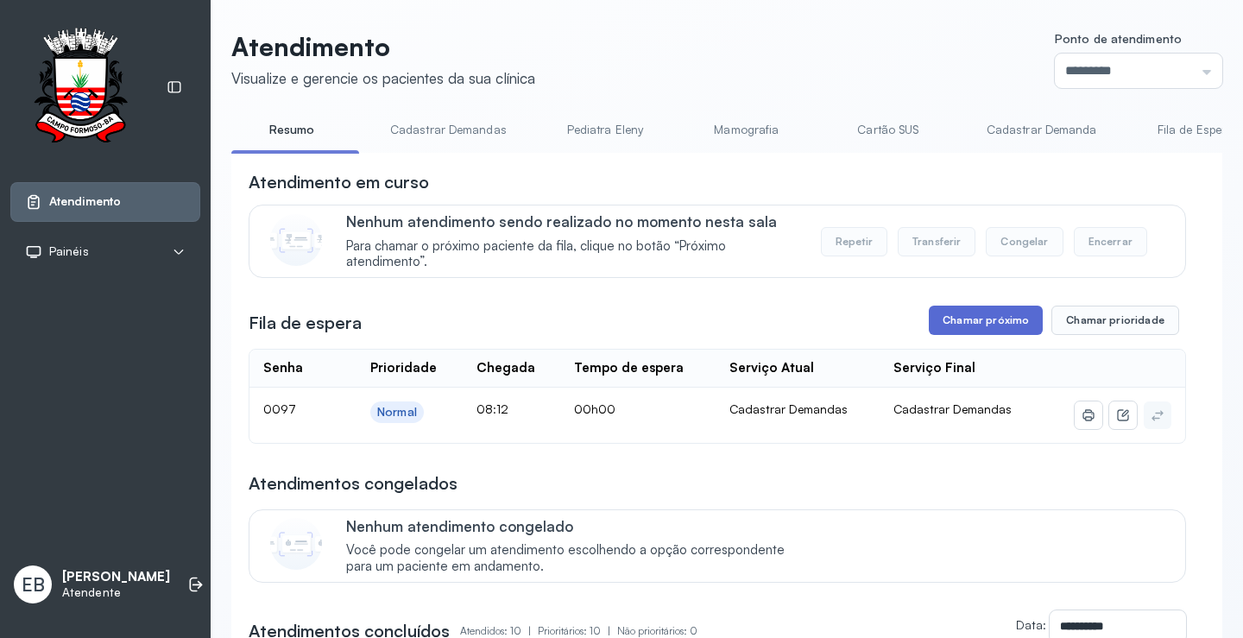
click at [1004, 318] on button "Chamar próximo" at bounding box center [986, 320] width 114 height 29
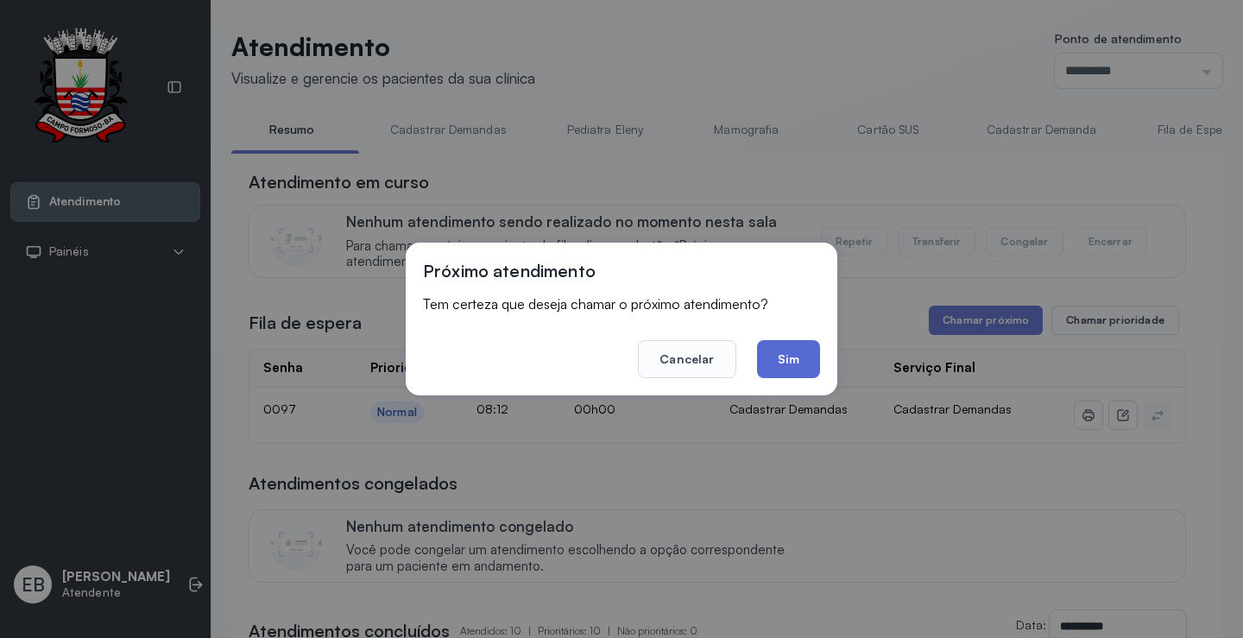
click at [807, 370] on button "Sim" at bounding box center [788, 359] width 63 height 38
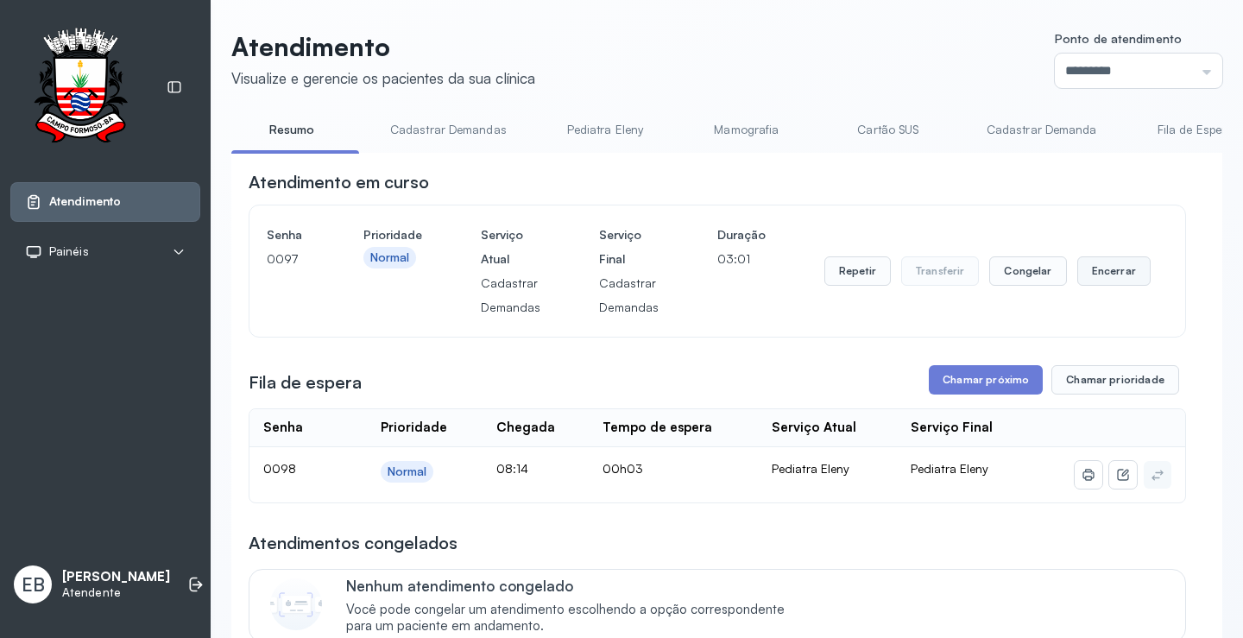
click at [1110, 277] on button "Encerrar" at bounding box center [1114, 270] width 73 height 29
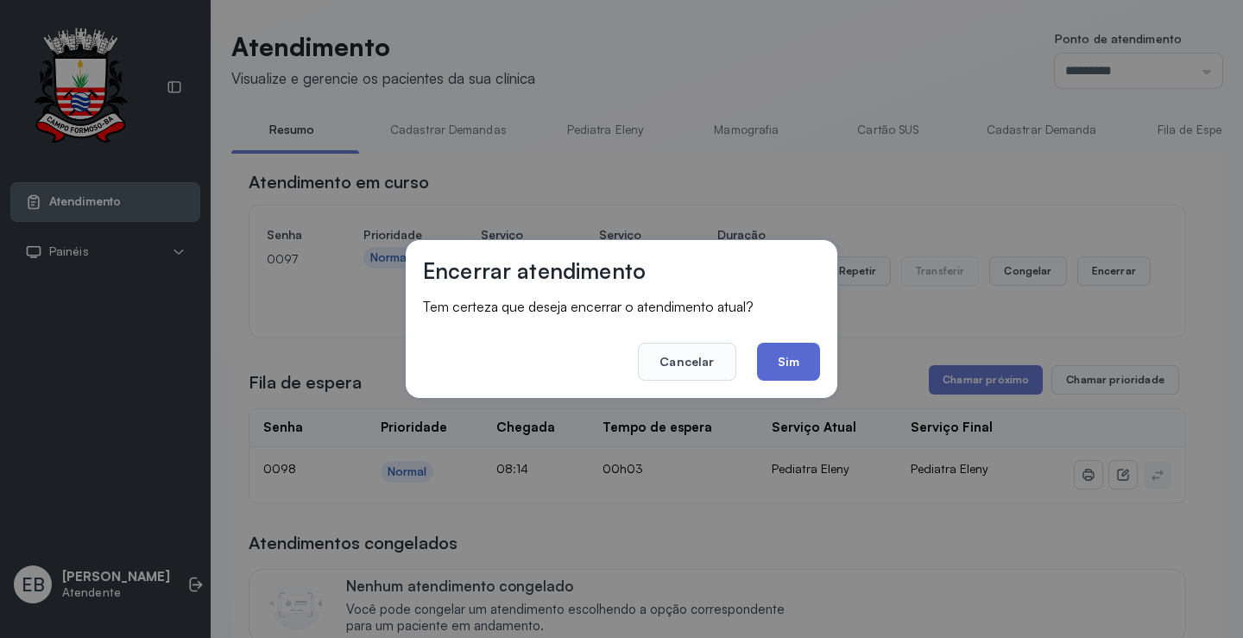
click at [803, 353] on button "Sim" at bounding box center [788, 362] width 63 height 38
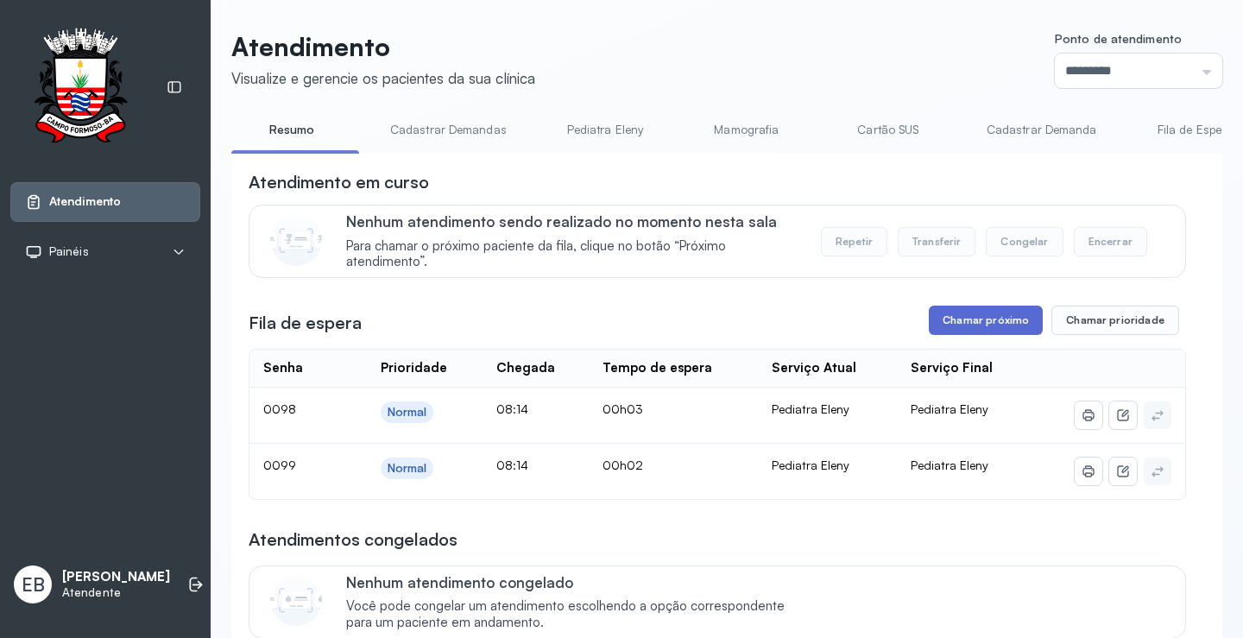
click at [1001, 330] on button "Chamar próximo" at bounding box center [986, 320] width 114 height 29
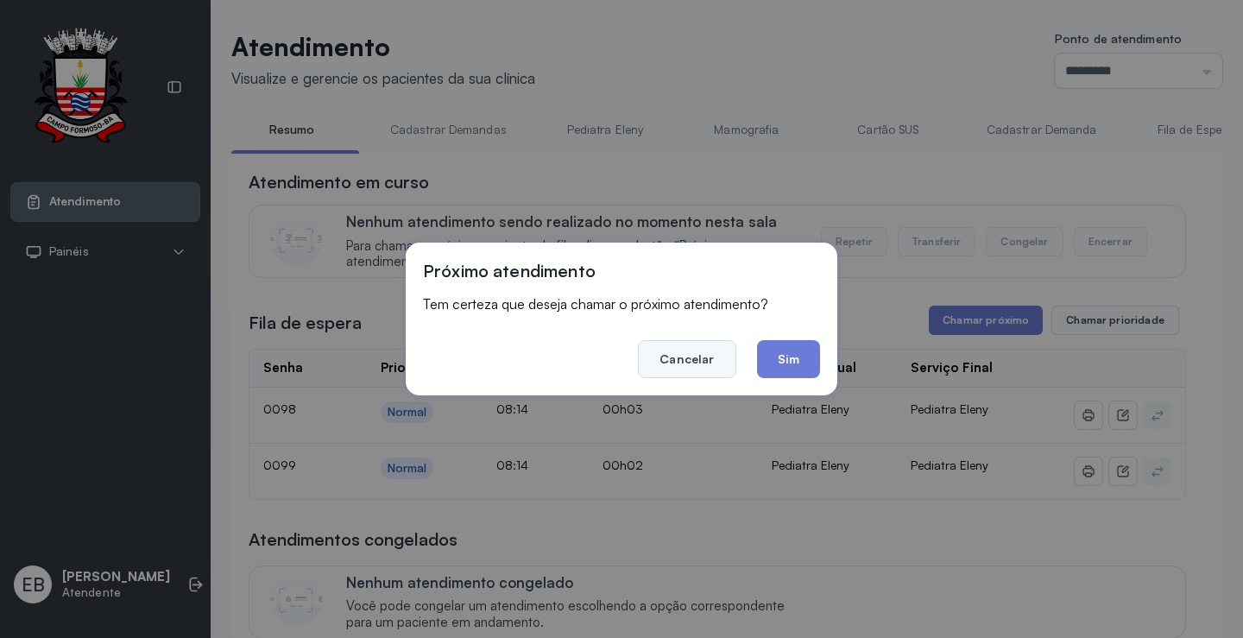
click at [673, 359] on button "Cancelar" at bounding box center [687, 359] width 98 height 38
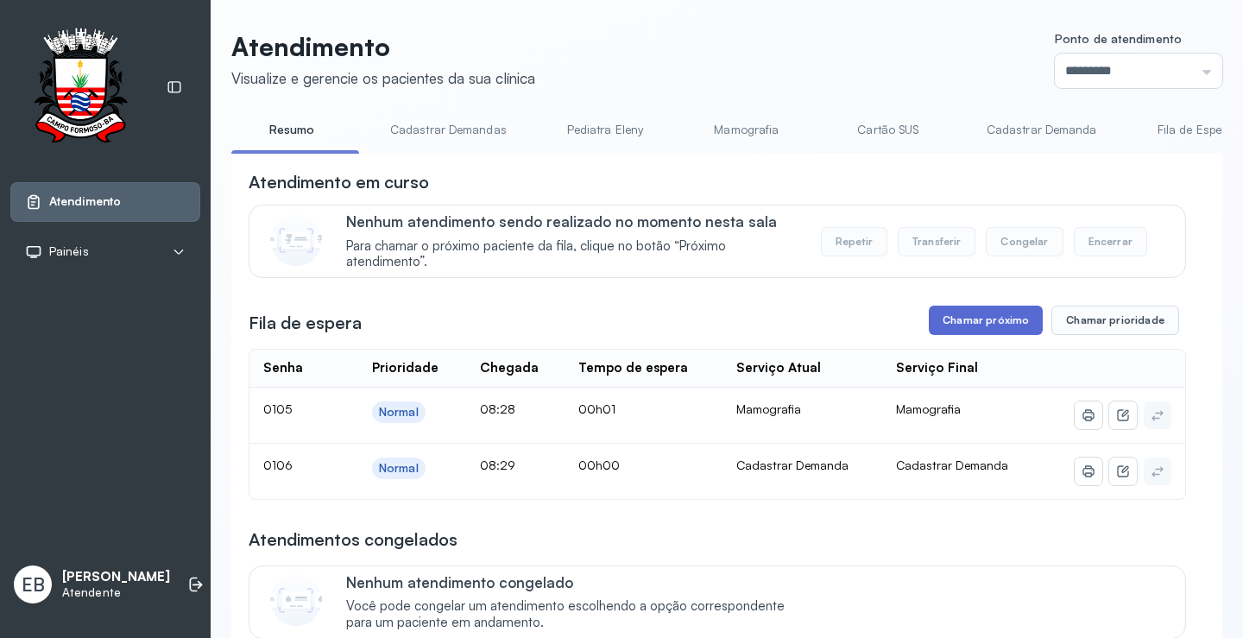
click at [993, 313] on button "Chamar próximo" at bounding box center [986, 320] width 114 height 29
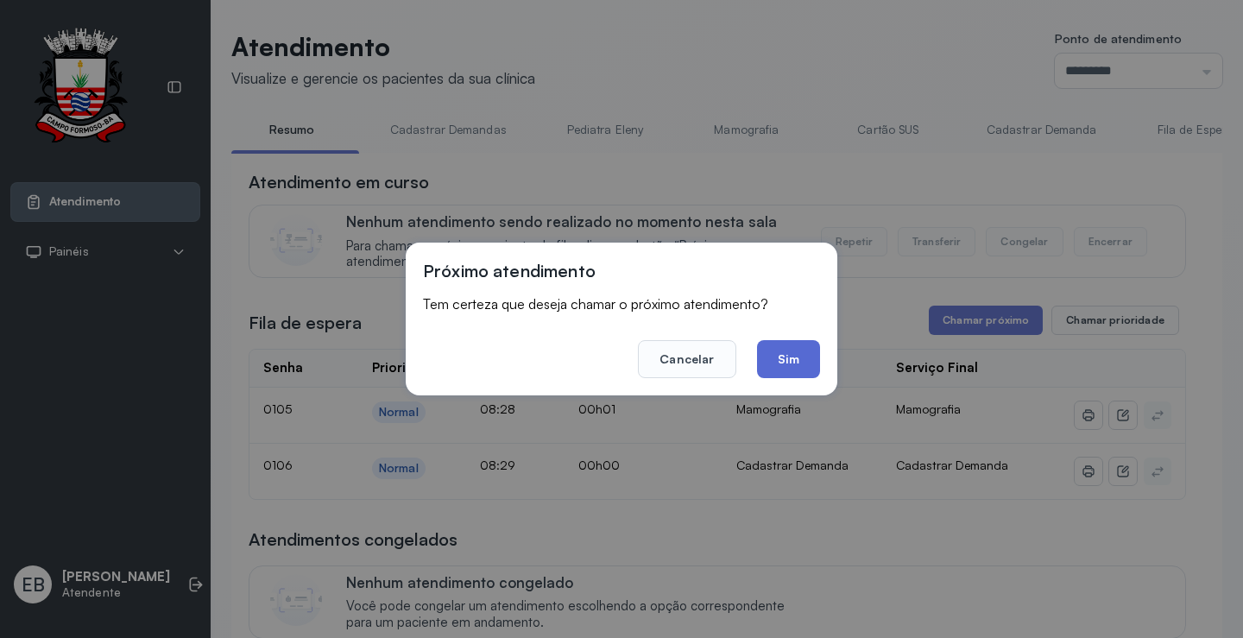
click at [779, 355] on button "Sim" at bounding box center [788, 359] width 63 height 38
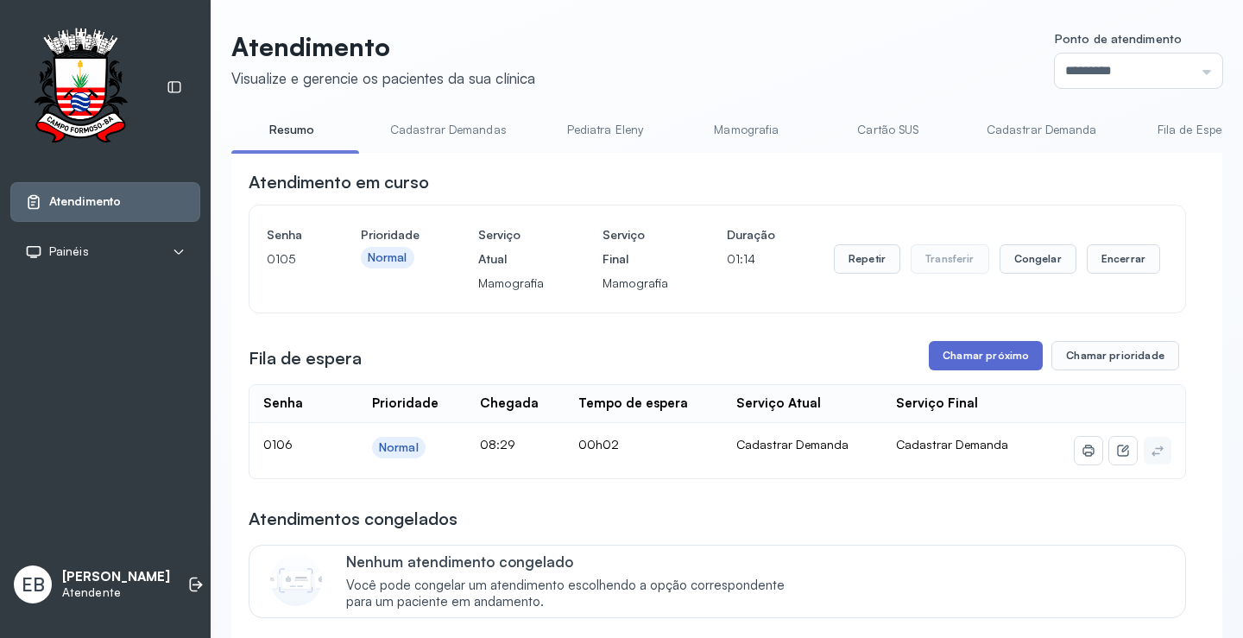
click at [989, 353] on button "Chamar próximo" at bounding box center [986, 355] width 114 height 29
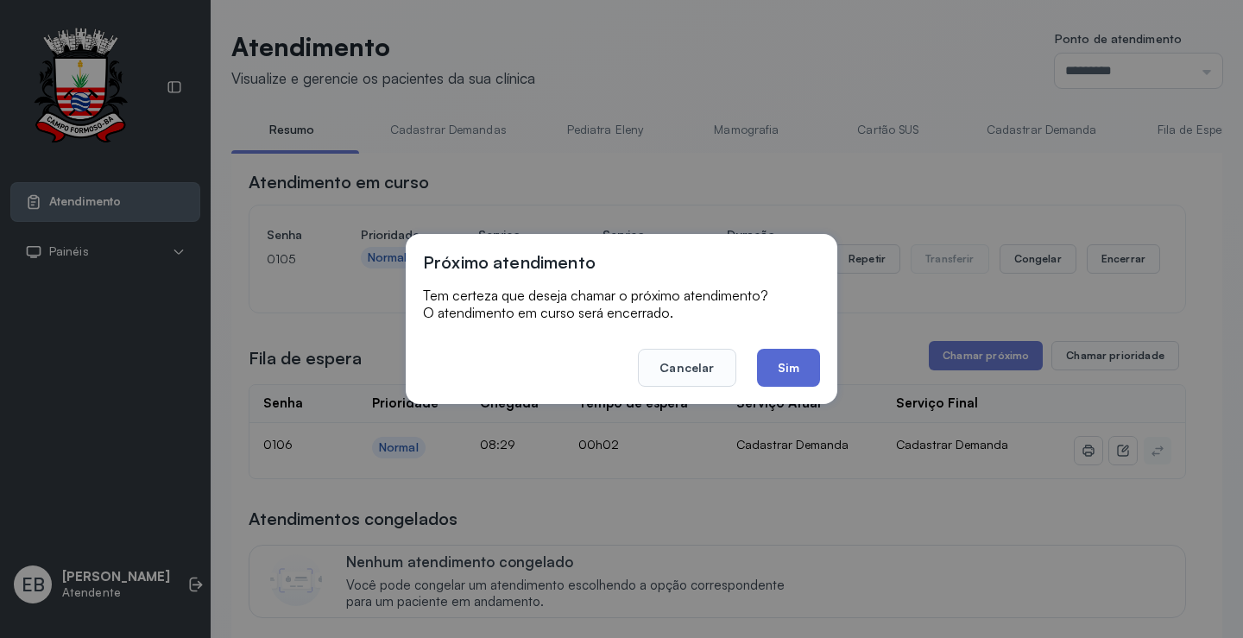
click at [817, 364] on button "Sim" at bounding box center [788, 368] width 63 height 38
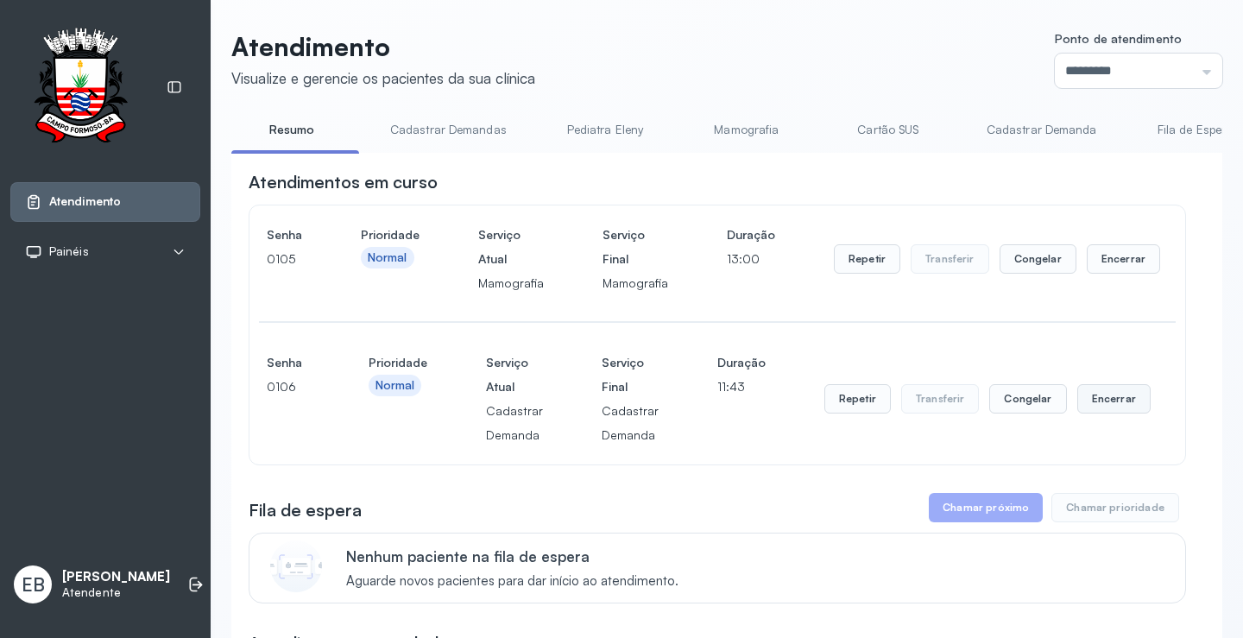
click at [1123, 406] on button "Encerrar" at bounding box center [1114, 398] width 73 height 29
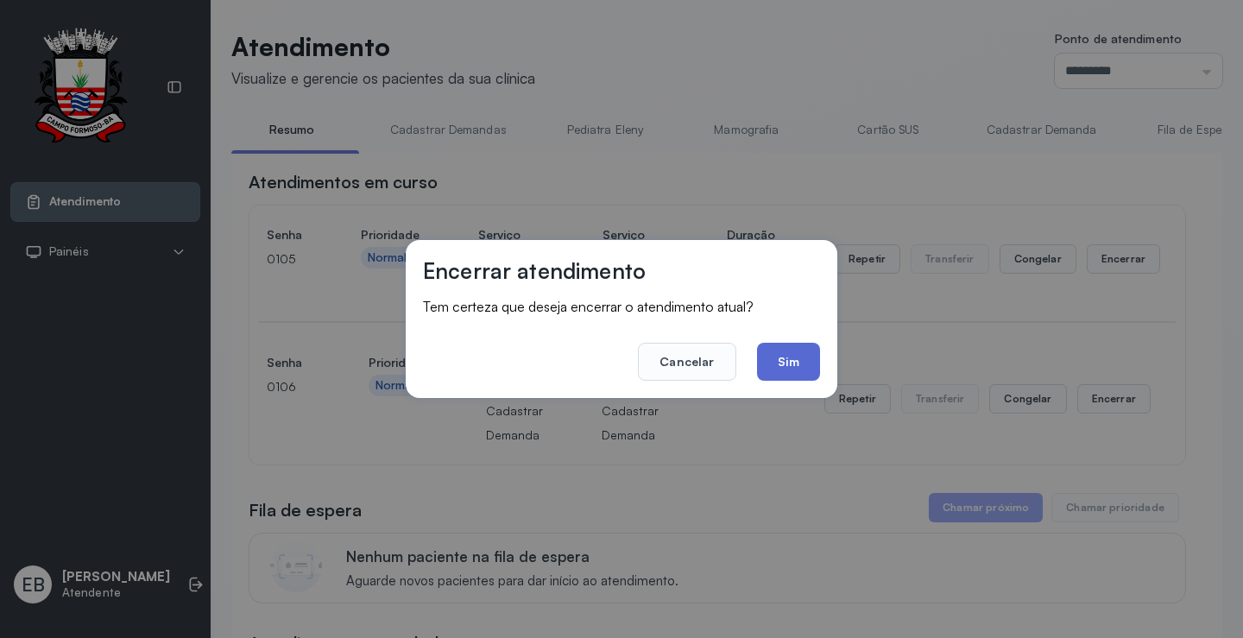
click at [791, 364] on button "Sim" at bounding box center [788, 362] width 63 height 38
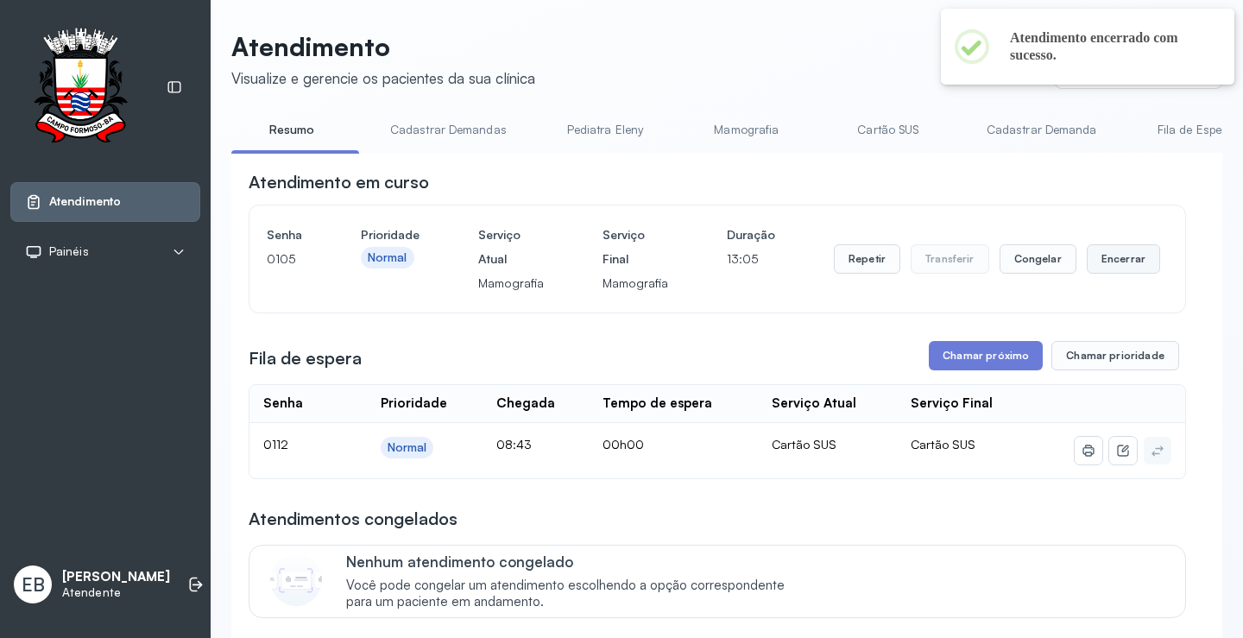
click at [1116, 264] on button "Encerrar" at bounding box center [1123, 258] width 73 height 29
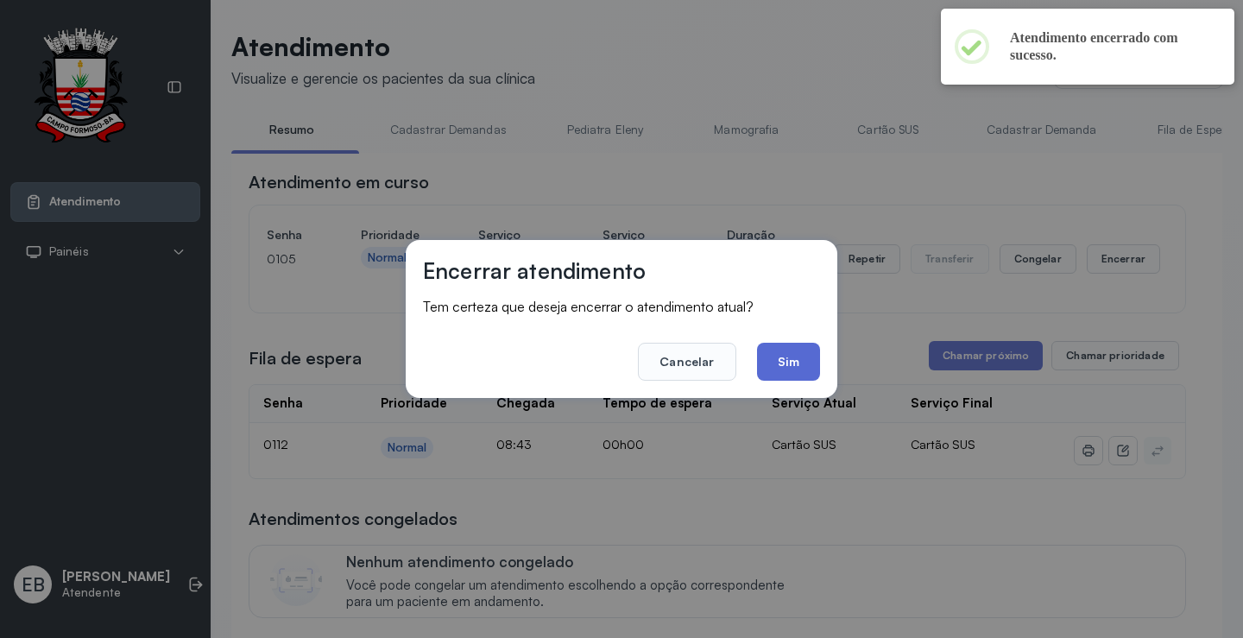
click at [810, 363] on button "Sim" at bounding box center [788, 362] width 63 height 38
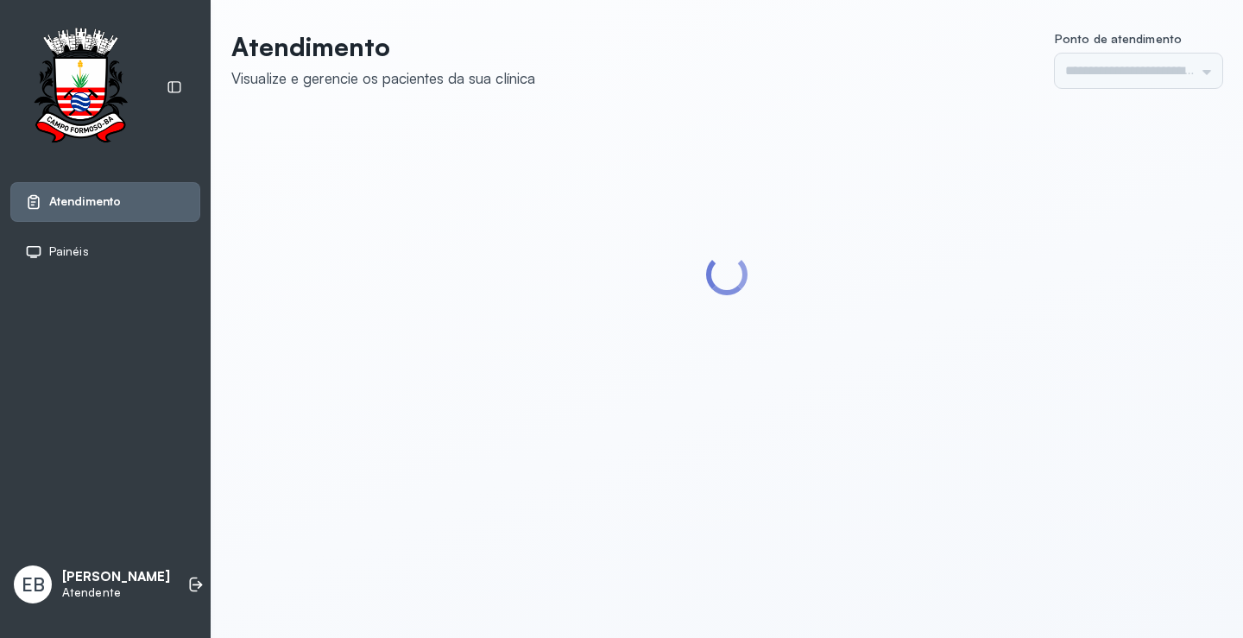
type input "*********"
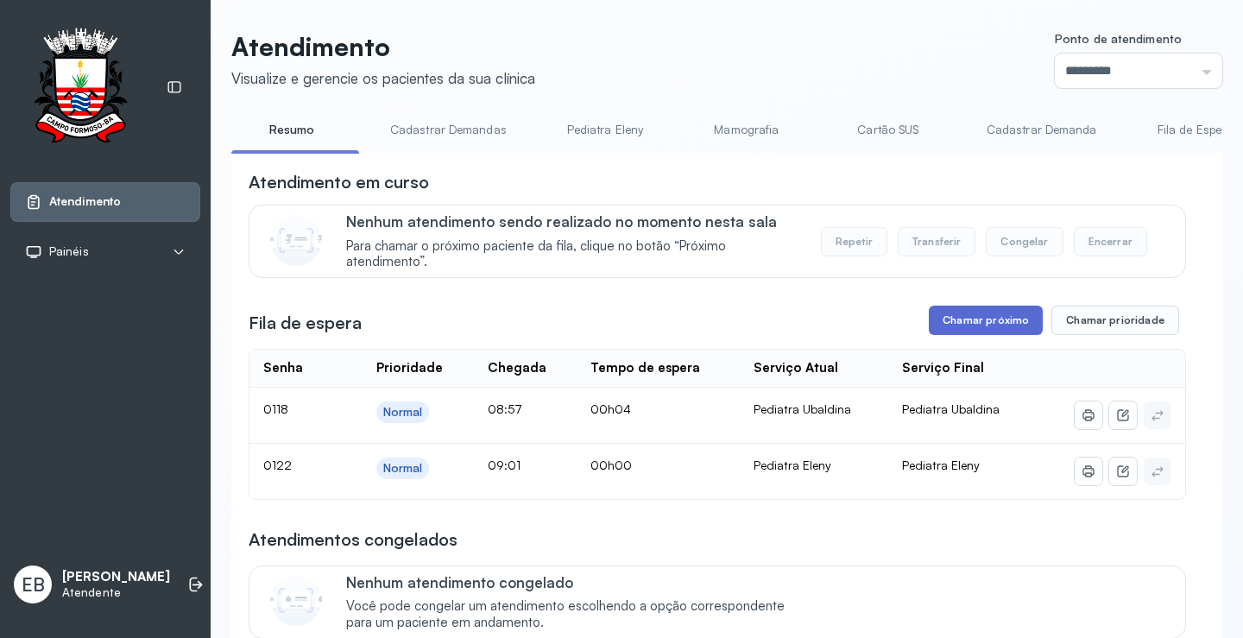
click at [989, 322] on button "Chamar próximo" at bounding box center [986, 320] width 114 height 29
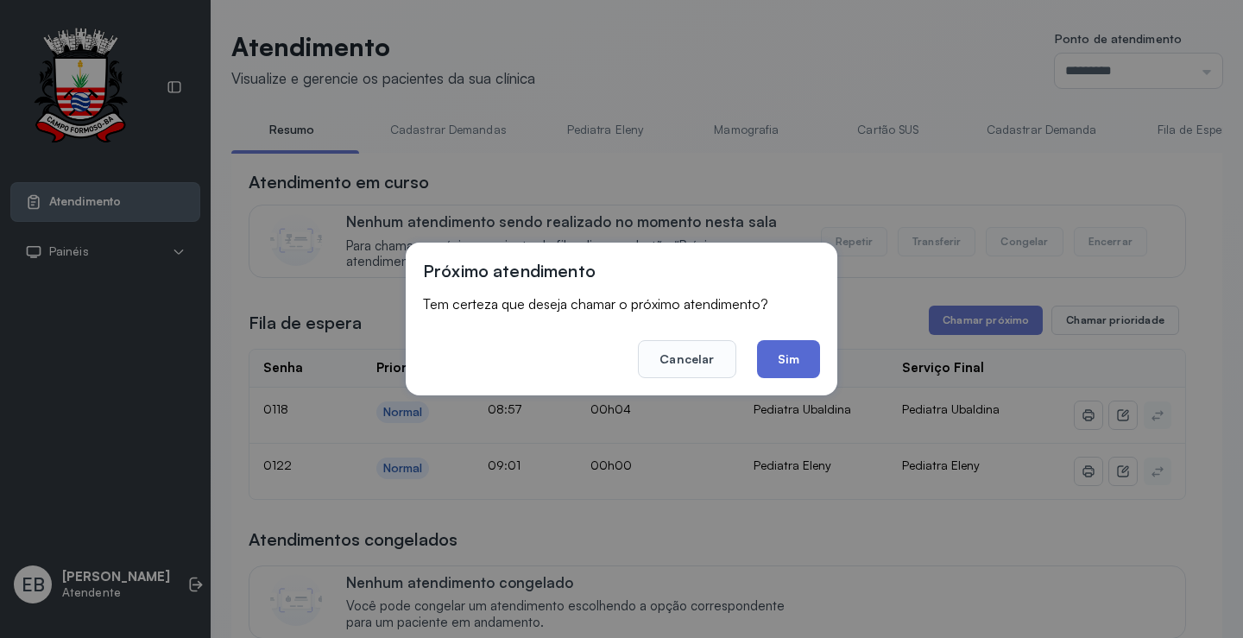
click at [786, 357] on button "Sim" at bounding box center [788, 359] width 63 height 38
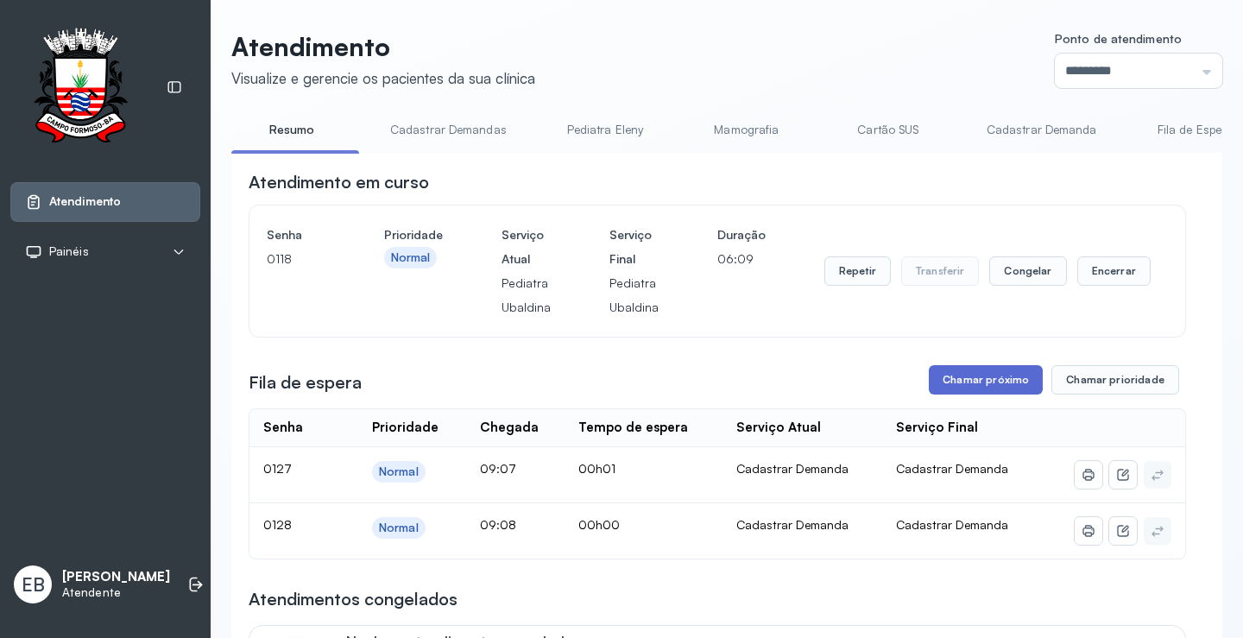
click at [974, 383] on button "Chamar próximo" at bounding box center [986, 379] width 114 height 29
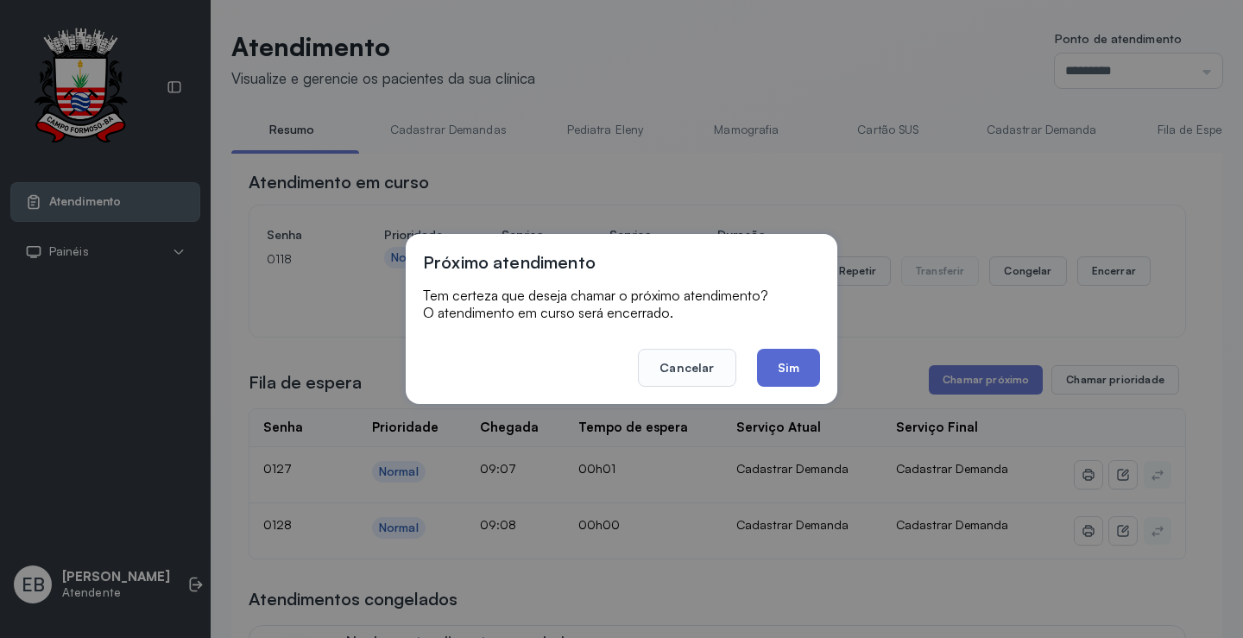
click at [811, 369] on button "Sim" at bounding box center [788, 368] width 63 height 38
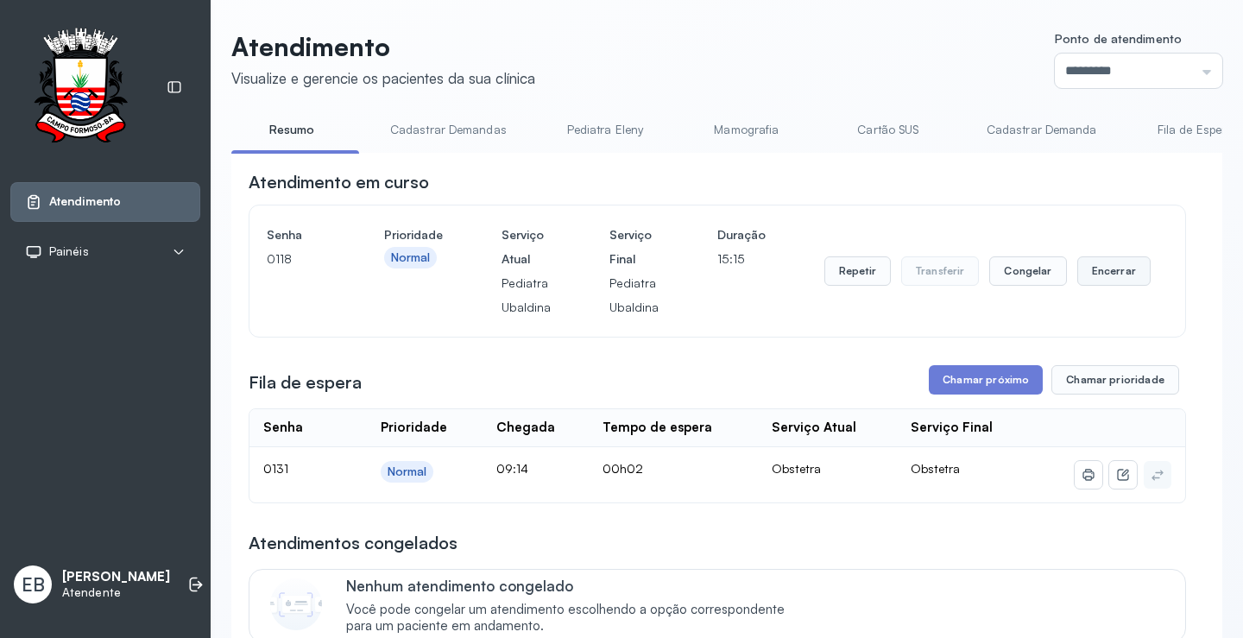
click at [1091, 278] on button "Encerrar" at bounding box center [1114, 270] width 73 height 29
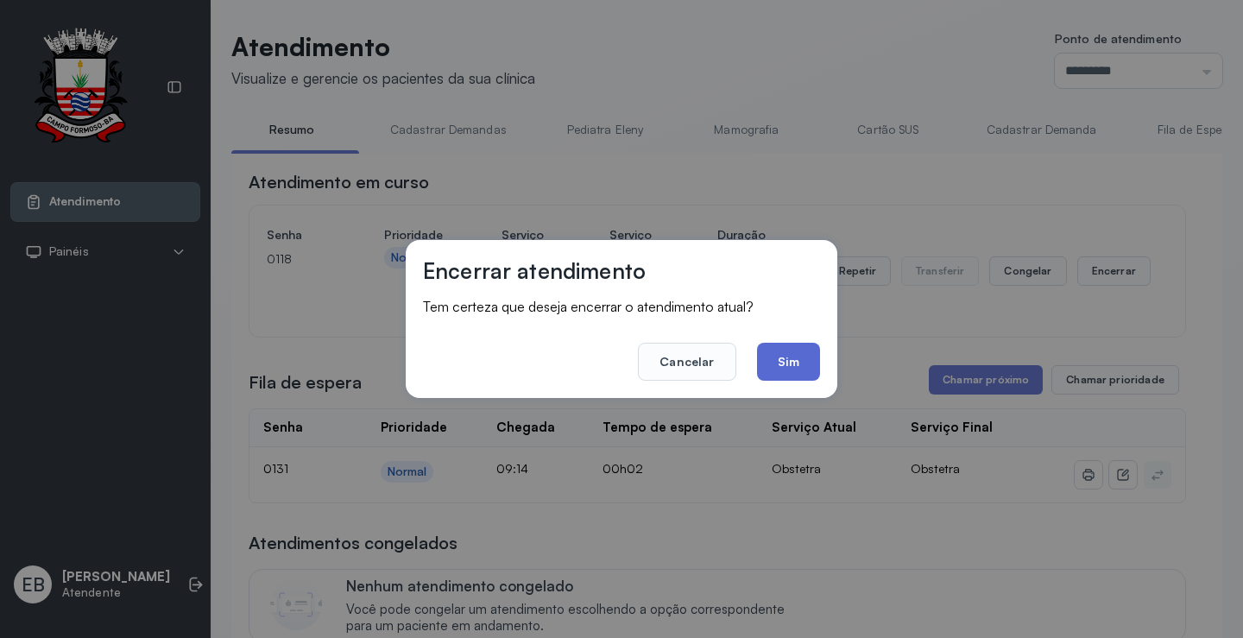
click at [775, 359] on button "Sim" at bounding box center [788, 362] width 63 height 38
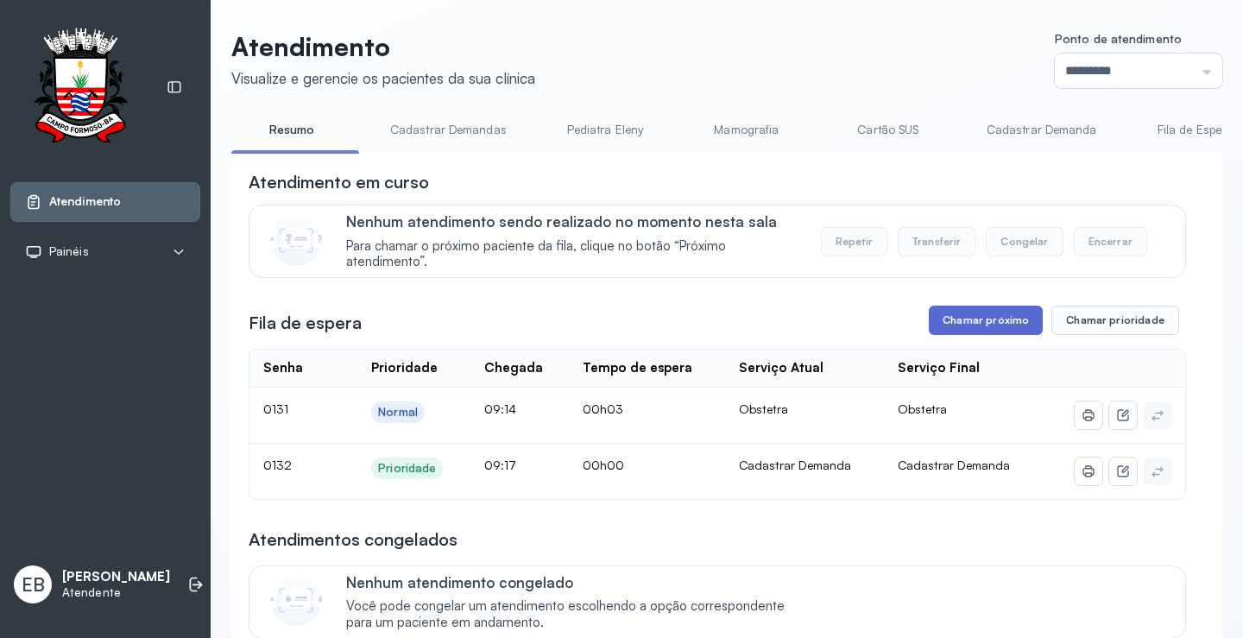
click at [996, 317] on button "Chamar próximo" at bounding box center [986, 320] width 114 height 29
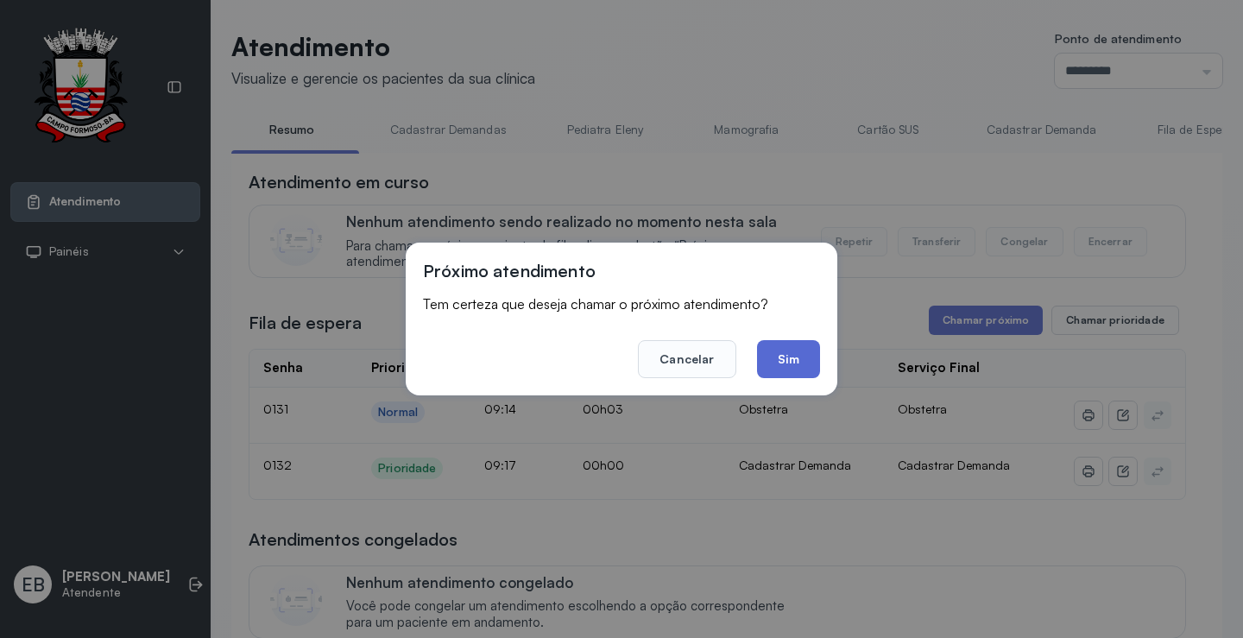
click at [798, 360] on button "Sim" at bounding box center [788, 359] width 63 height 38
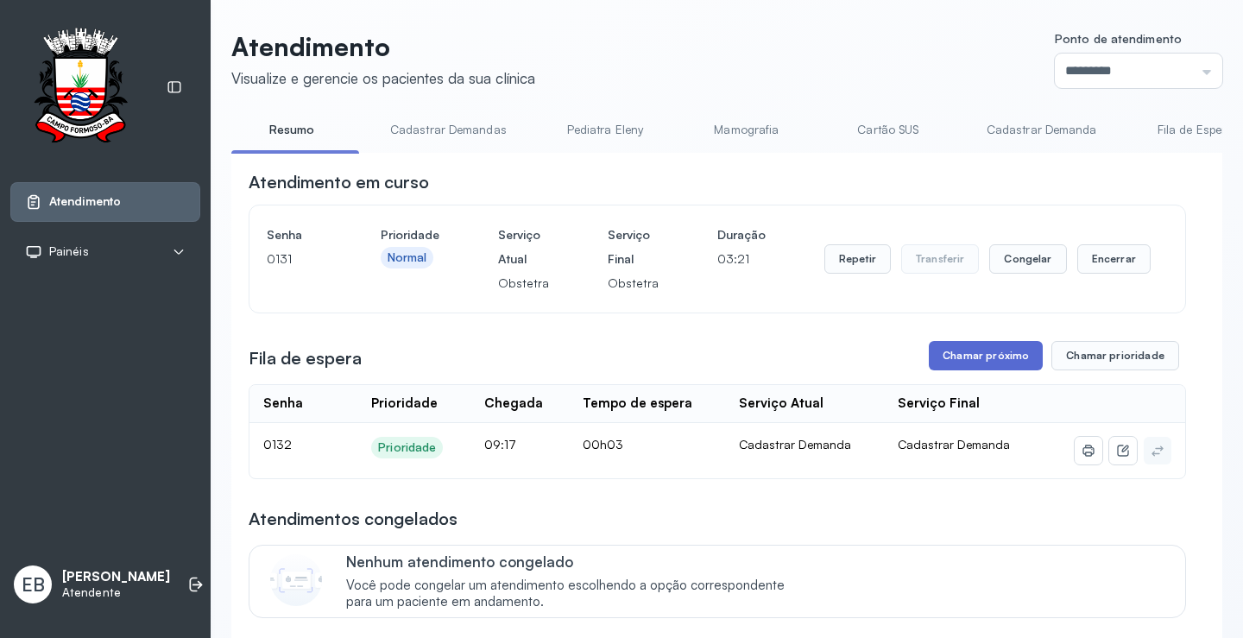
click at [959, 354] on button "Chamar próximo" at bounding box center [986, 355] width 114 height 29
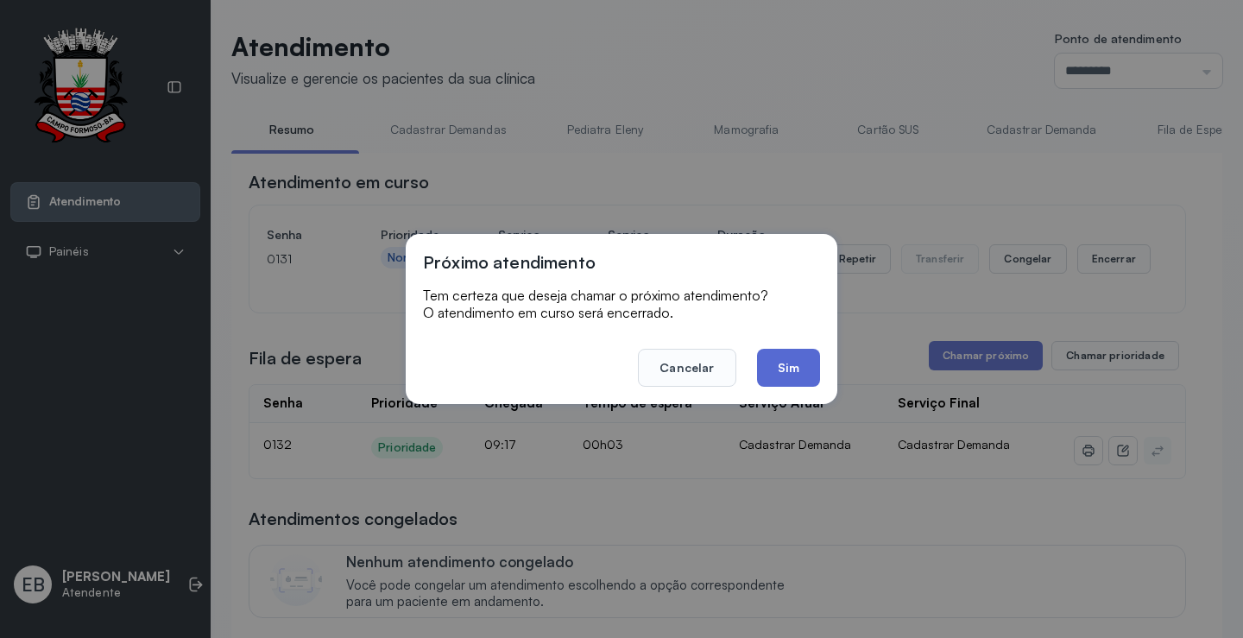
click at [780, 362] on button "Sim" at bounding box center [788, 368] width 63 height 38
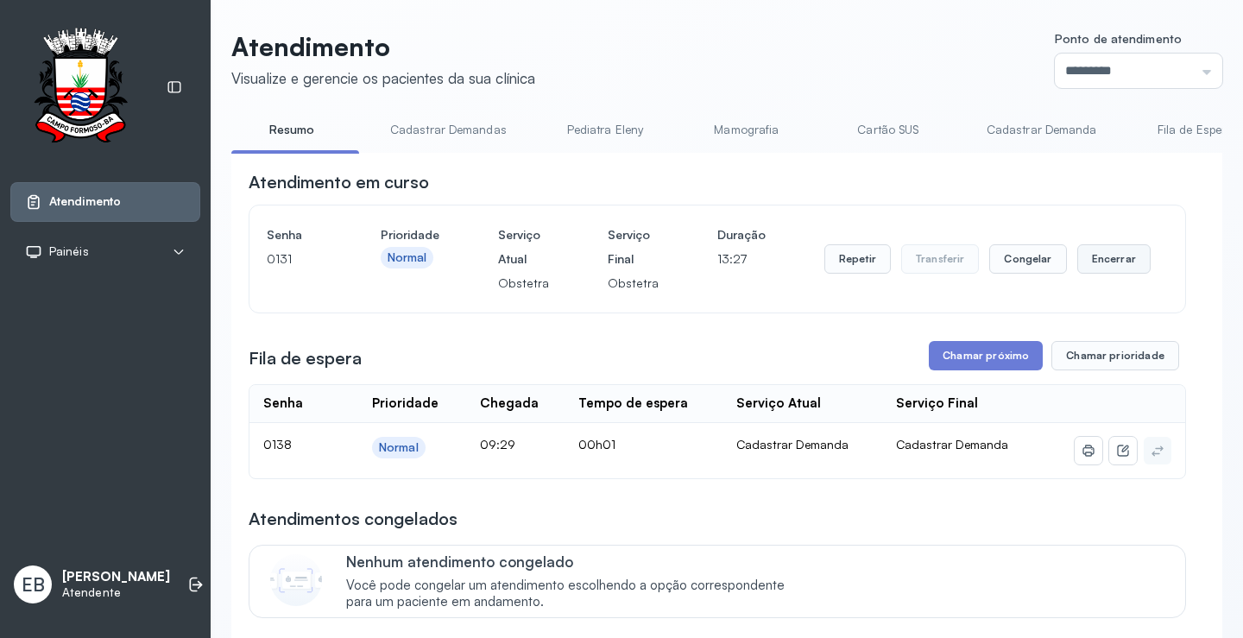
click at [1089, 263] on button "Encerrar" at bounding box center [1114, 258] width 73 height 29
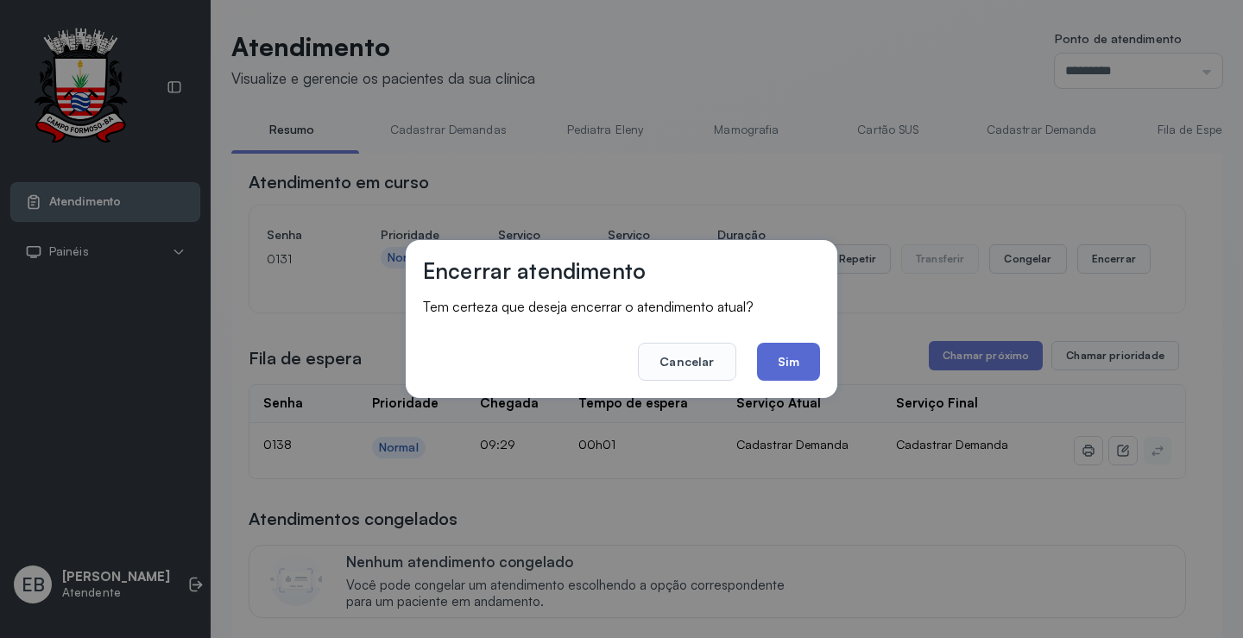
click at [809, 356] on button "Sim" at bounding box center [788, 362] width 63 height 38
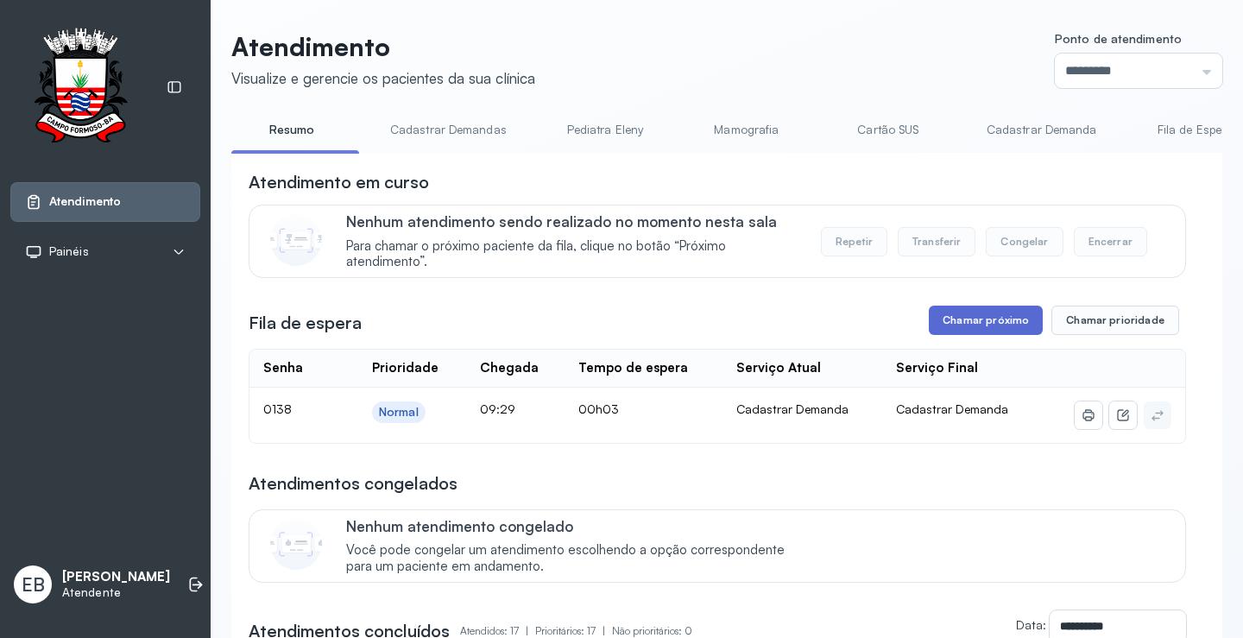
click at [989, 328] on button "Chamar próximo" at bounding box center [986, 320] width 114 height 29
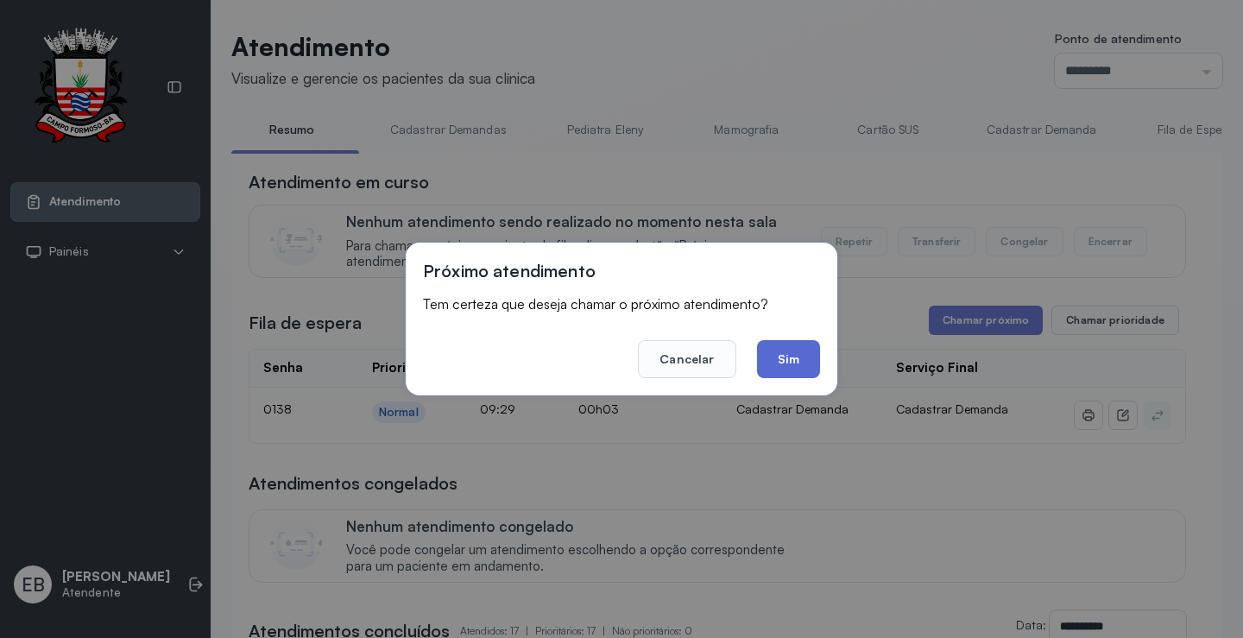
click at [806, 354] on button "Sim" at bounding box center [788, 359] width 63 height 38
